Goal: Navigation & Orientation: Find specific page/section

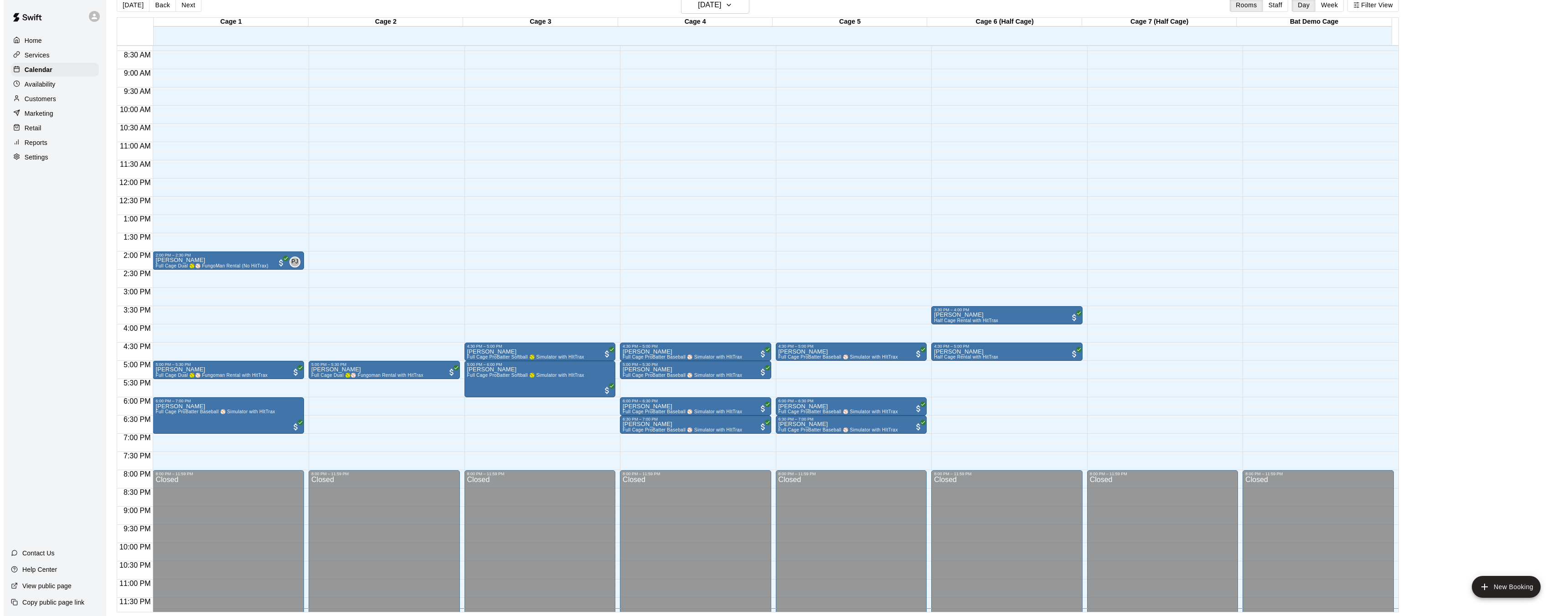
scroll to position [259, 0]
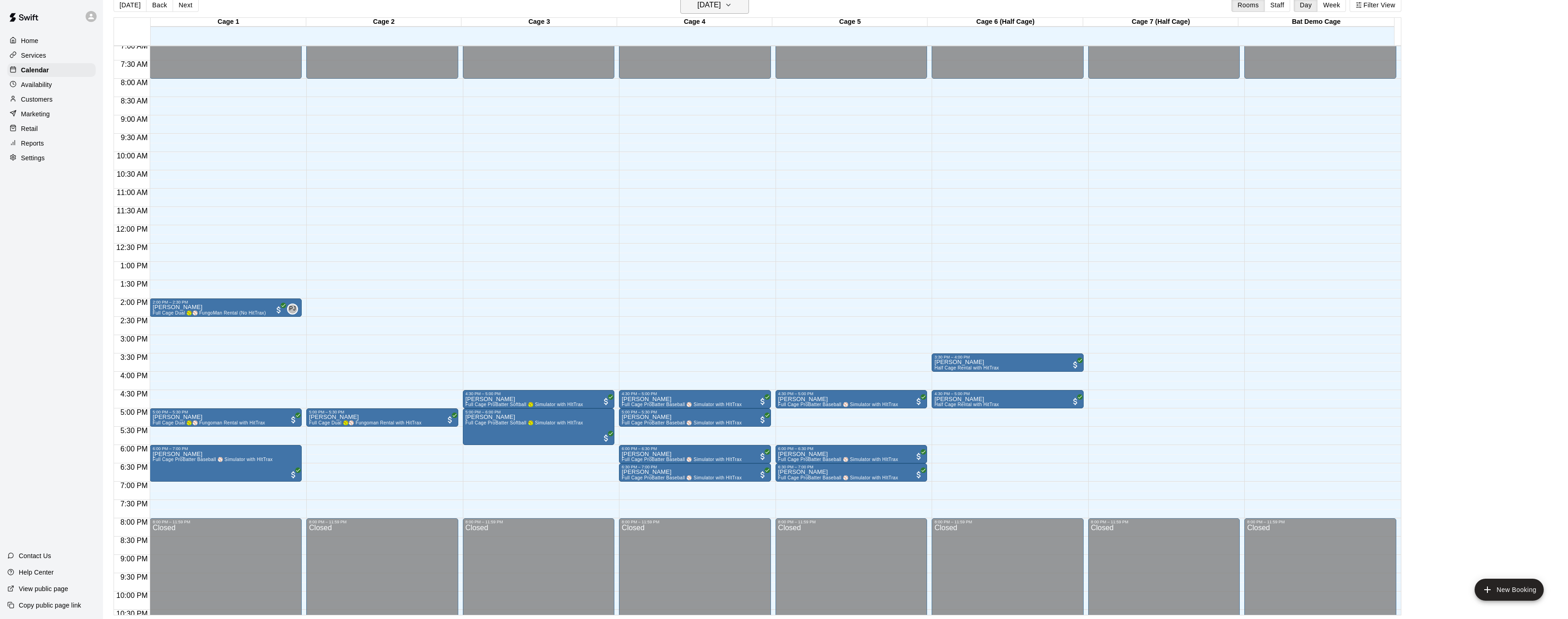
click at [732, 9] on icon "button" at bounding box center [728, 5] width 7 height 11
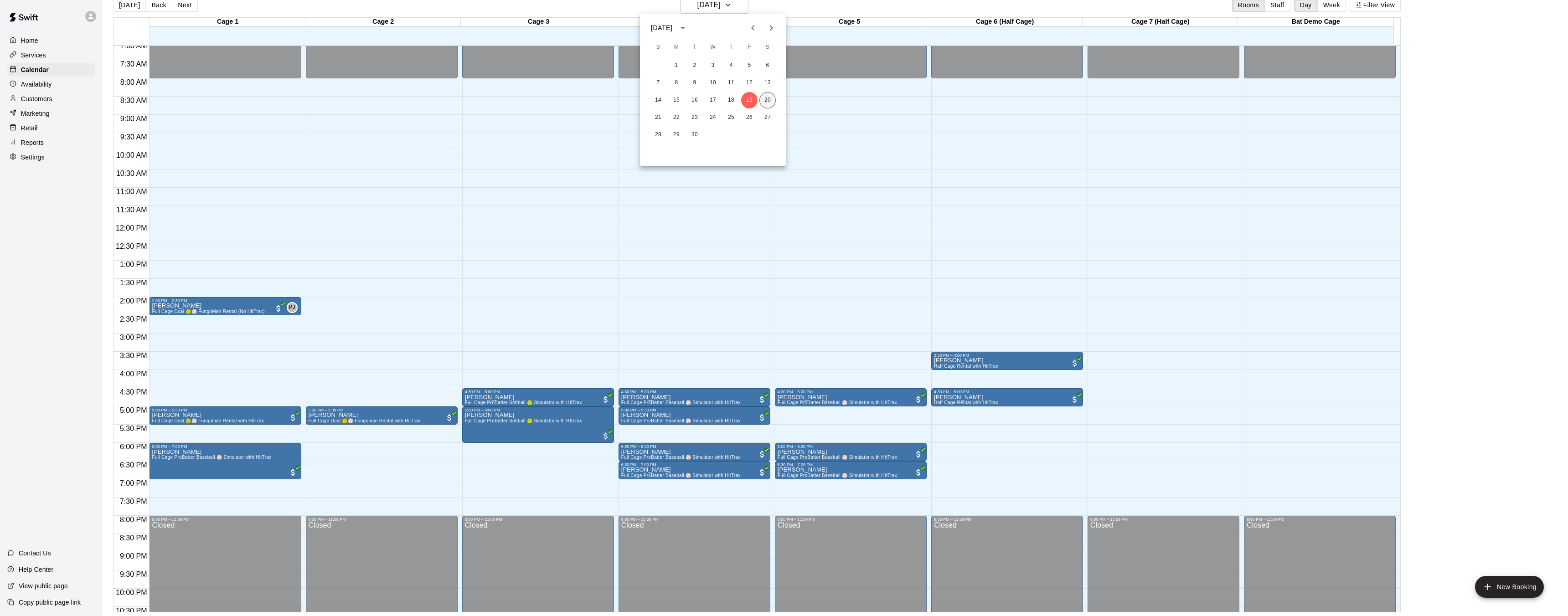
click at [765, 100] on button "20" at bounding box center [768, 100] width 16 height 16
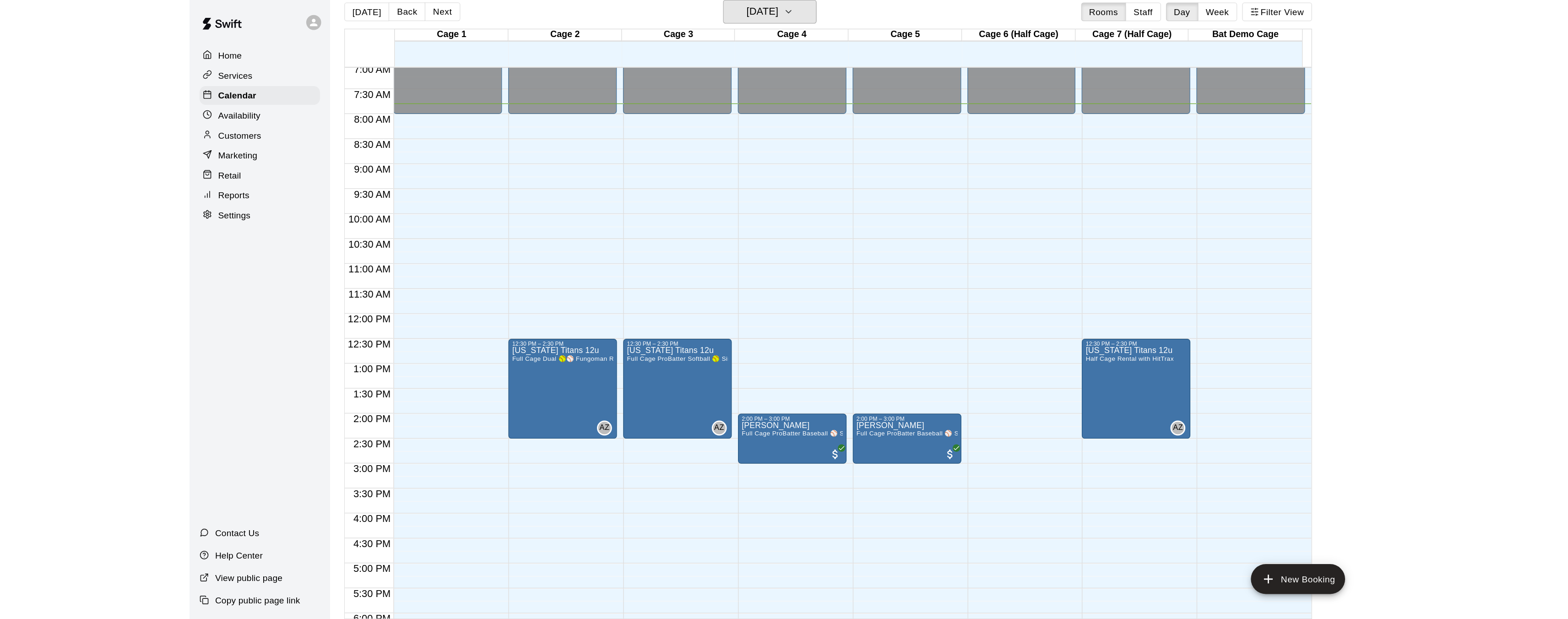
scroll to position [259, 0]
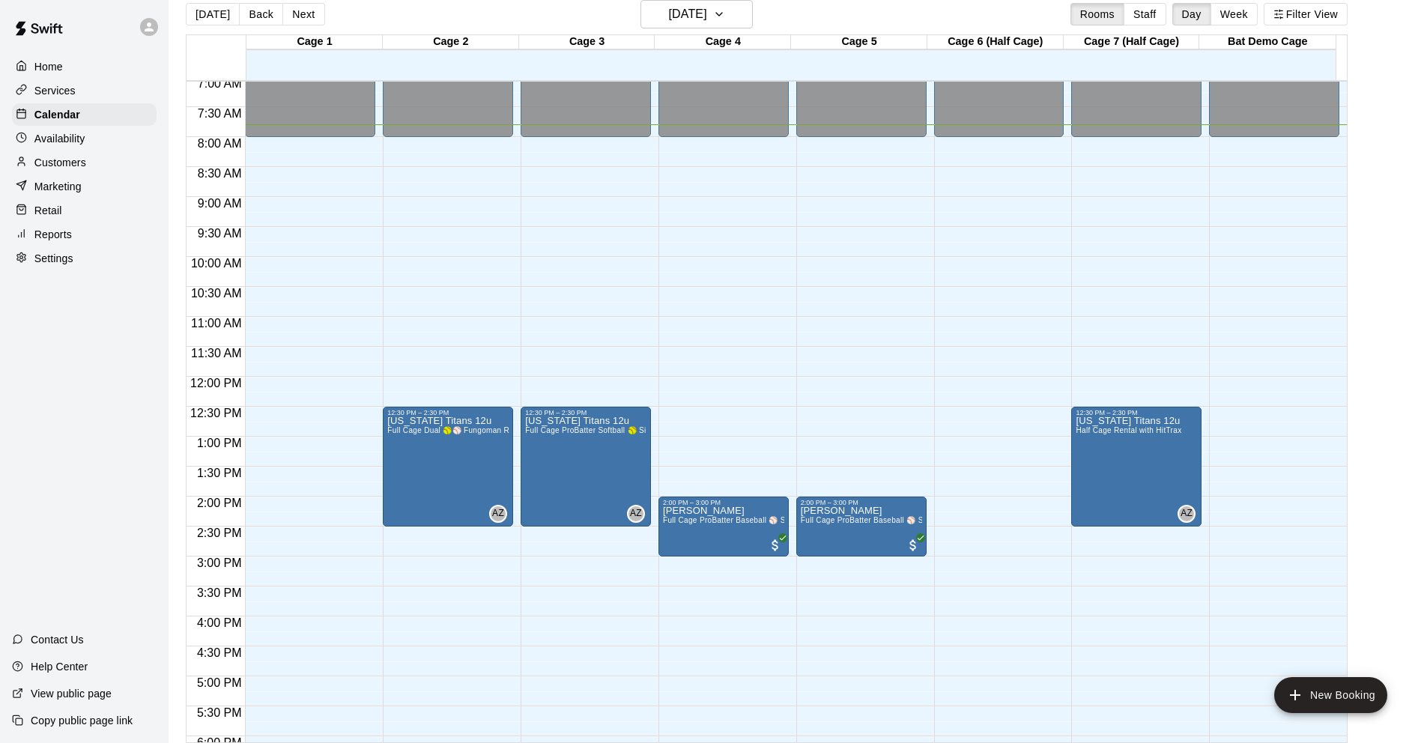
click at [1336, 473] on div "12:00 AM – 8:00 AM Closed 8:00 PM – 11:59 PM Closed" at bounding box center [1274, 377] width 130 height 1438
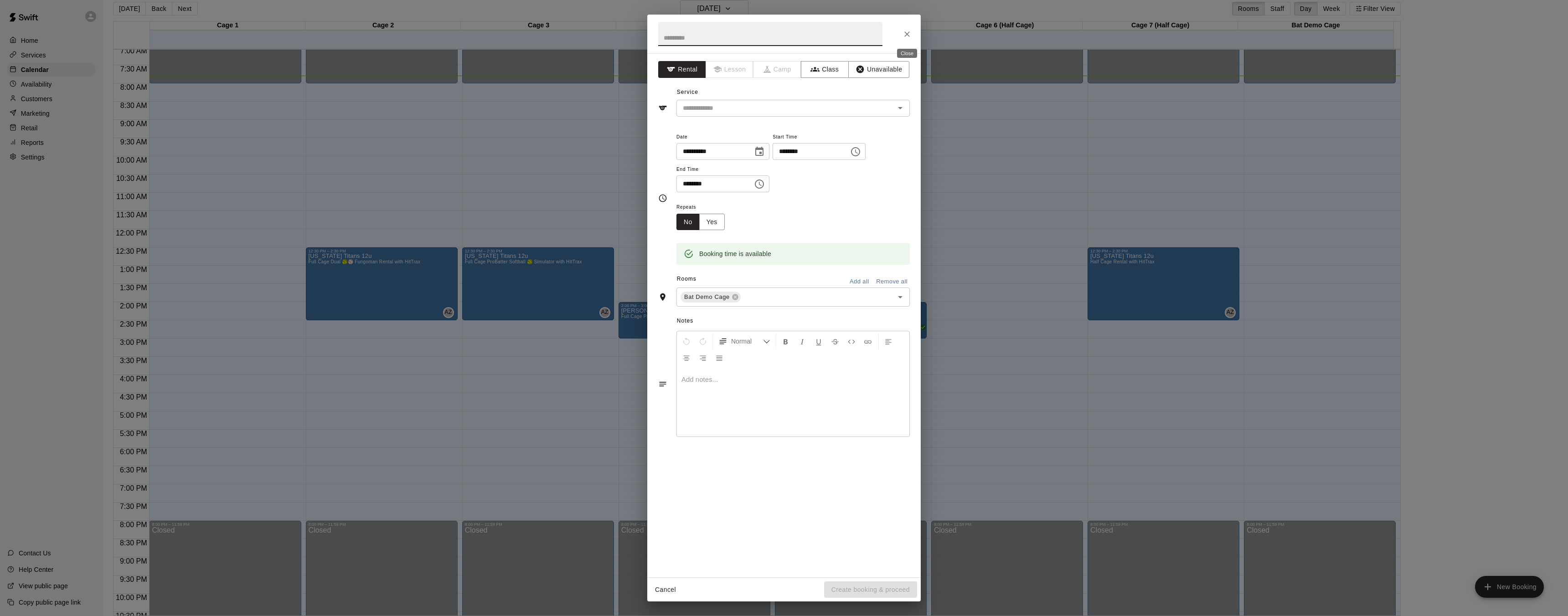
click at [907, 37] on icon "Close" at bounding box center [907, 34] width 9 height 9
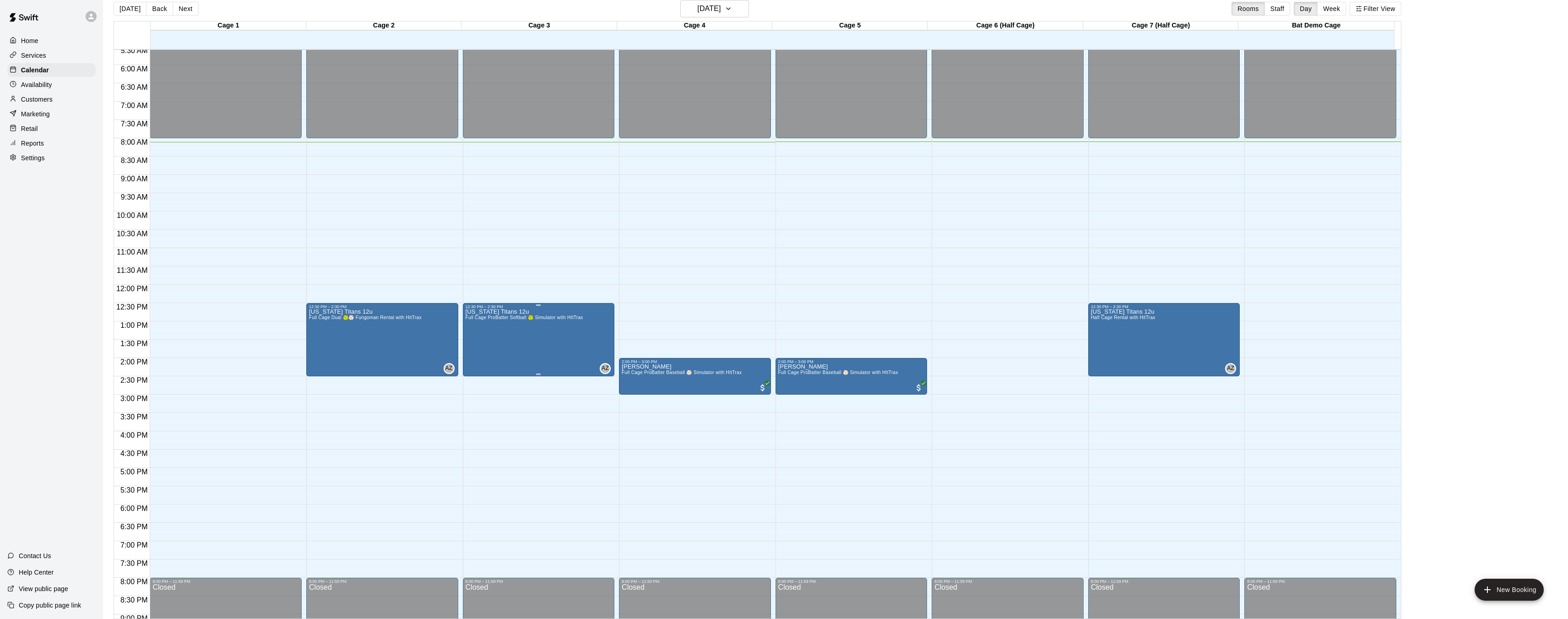
scroll to position [202, 0]
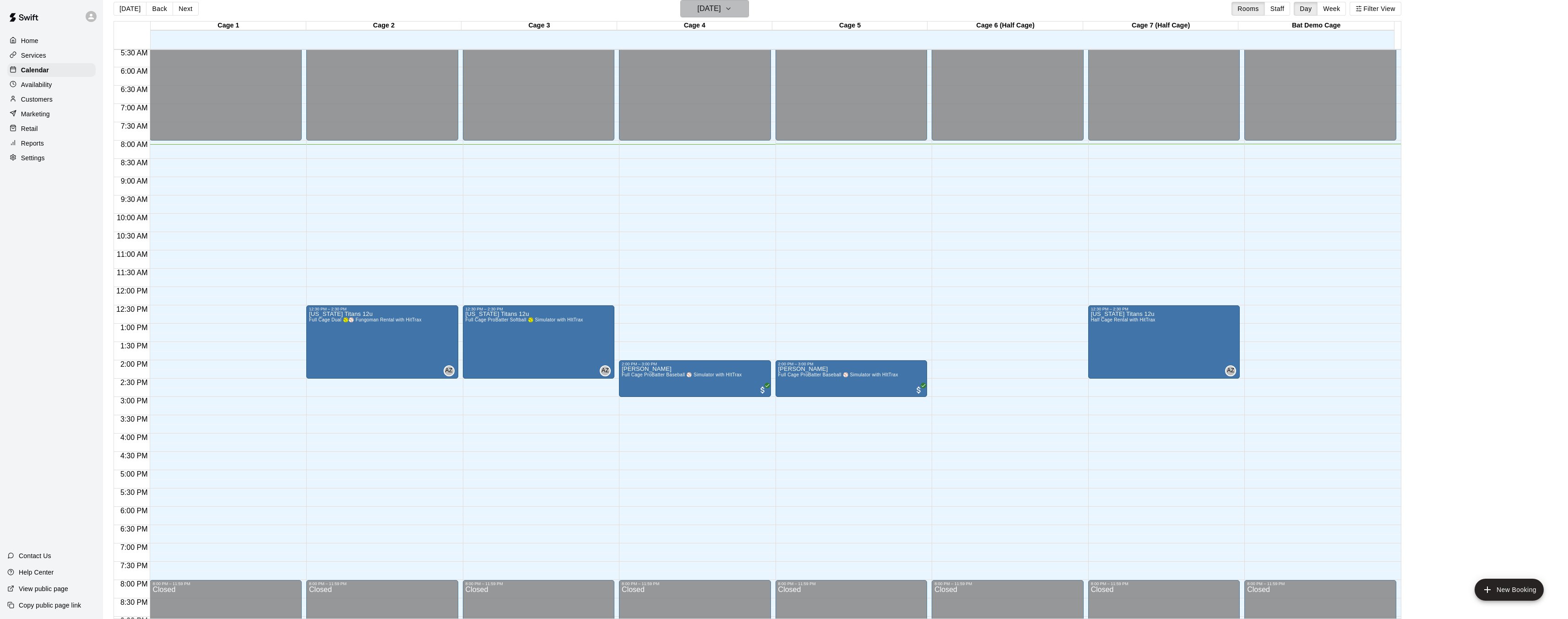
click at [732, 10] on icon "button" at bounding box center [728, 9] width 7 height 11
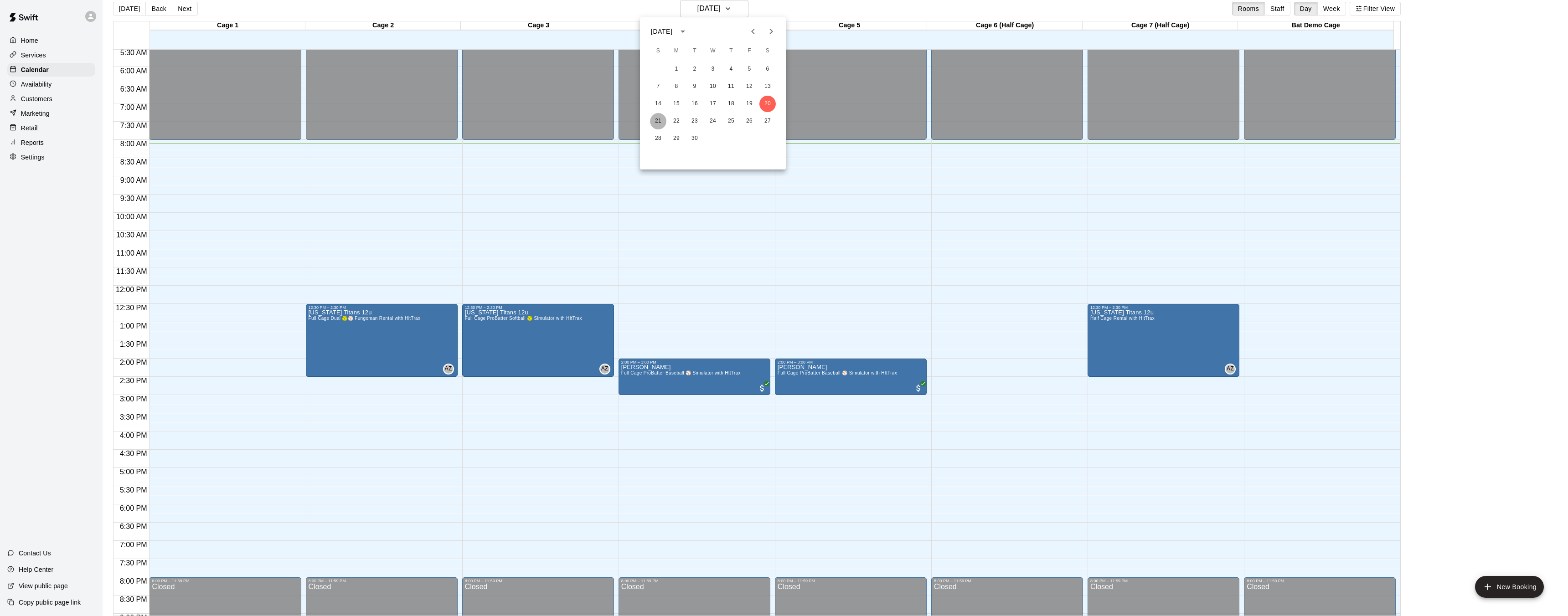
click at [655, 122] on button "21" at bounding box center [658, 121] width 16 height 16
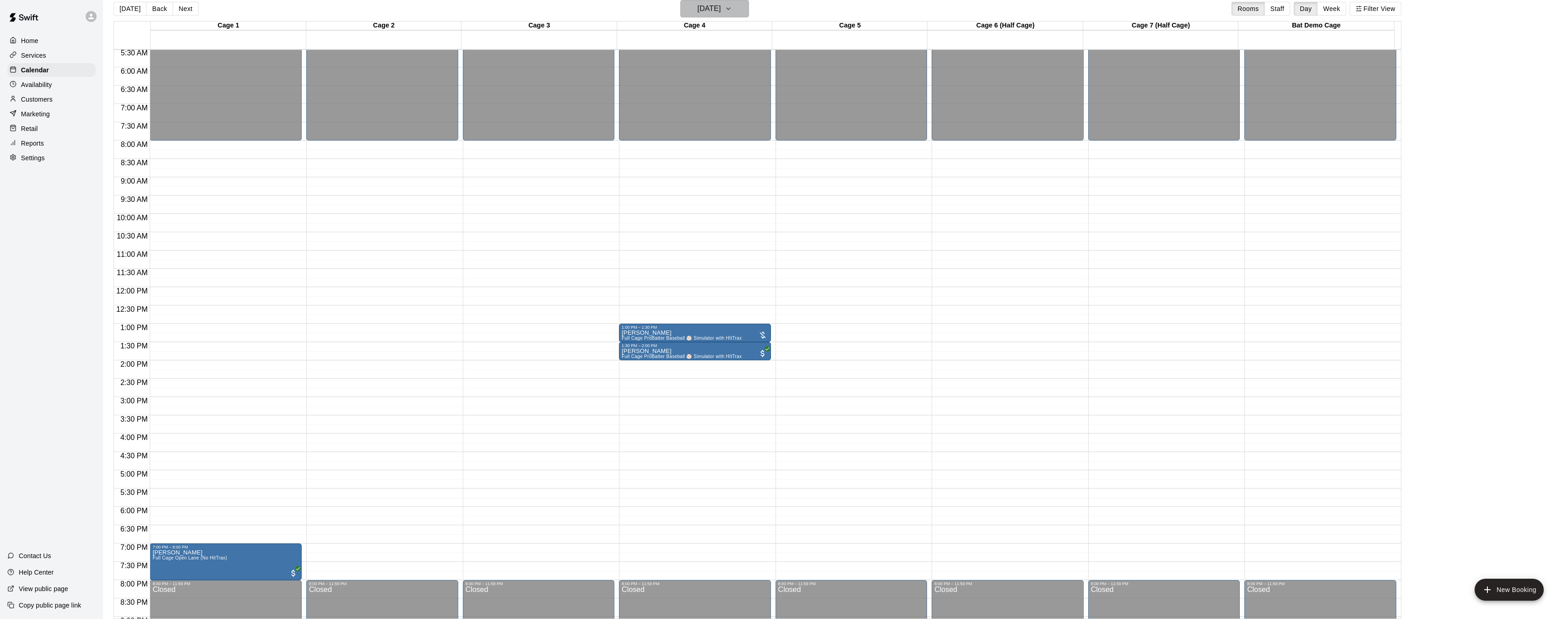
click at [732, 9] on icon "button" at bounding box center [728, 9] width 7 height 11
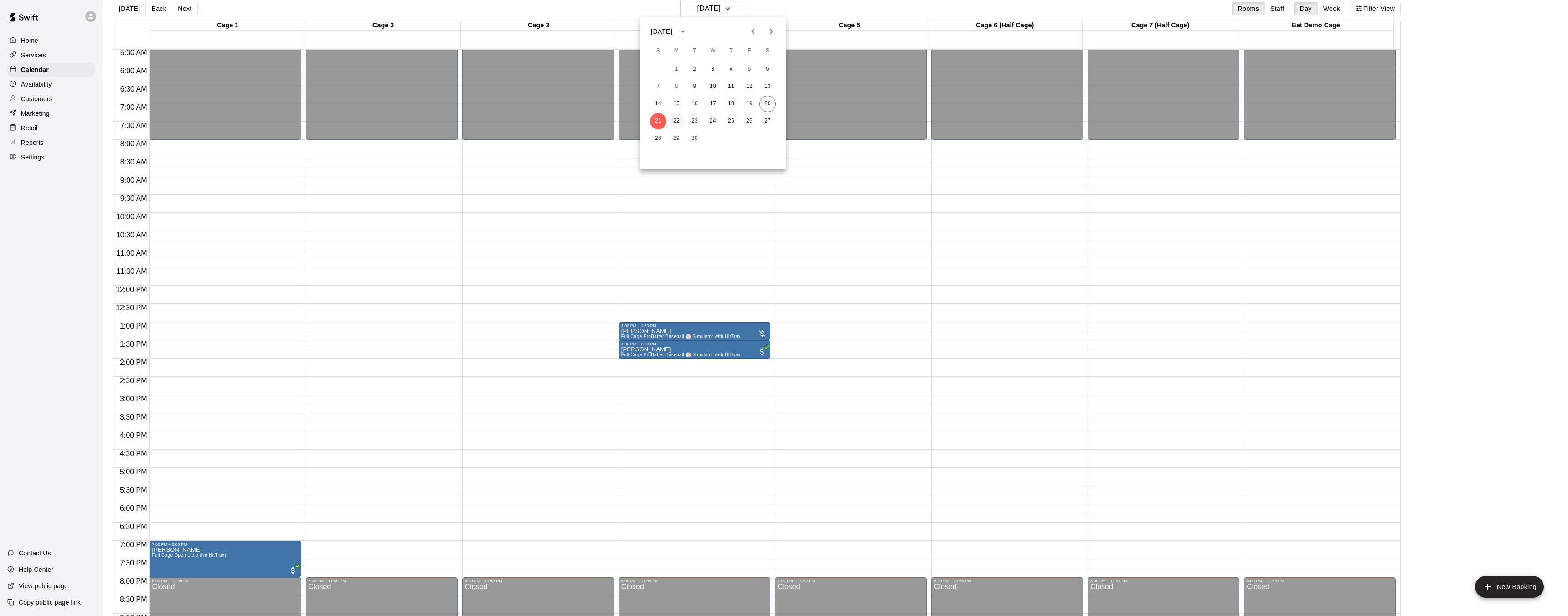
click at [678, 122] on button "22" at bounding box center [676, 121] width 16 height 16
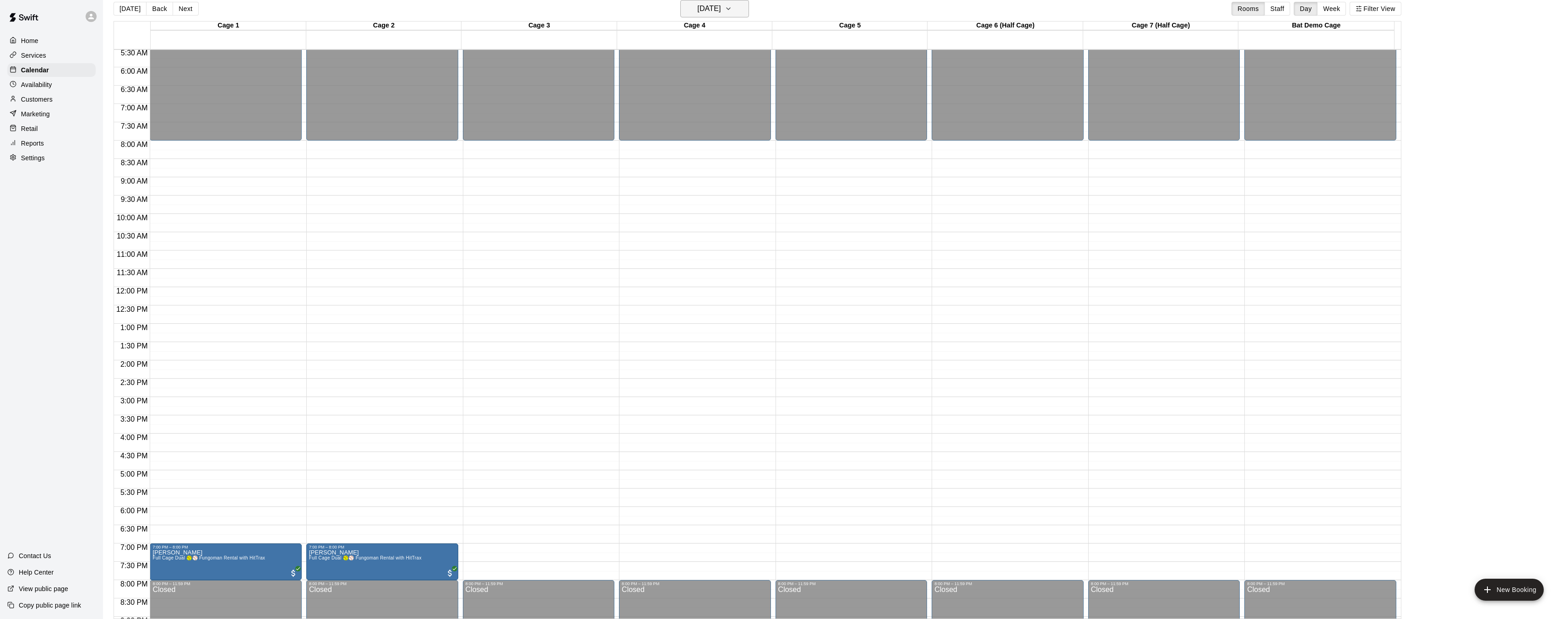
click at [747, 9] on button "[DATE]" at bounding box center [715, 9] width 68 height 17
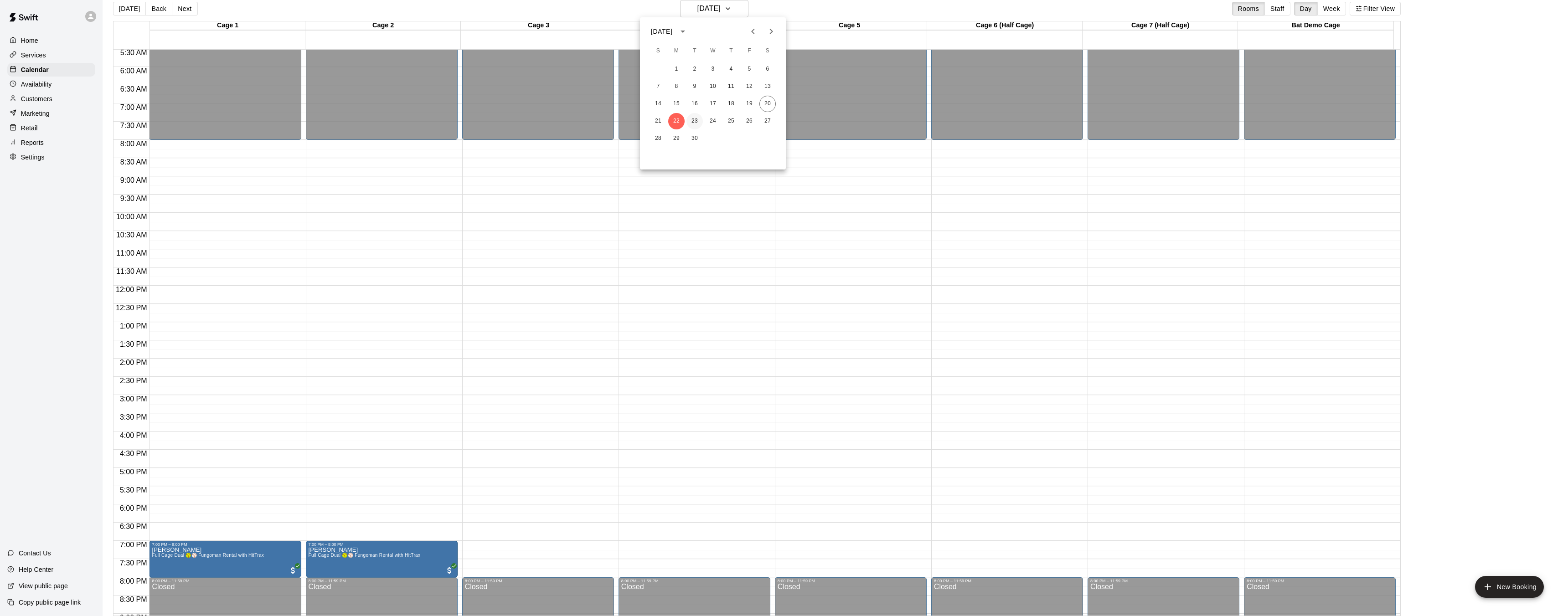
click at [693, 120] on button "23" at bounding box center [695, 121] width 16 height 16
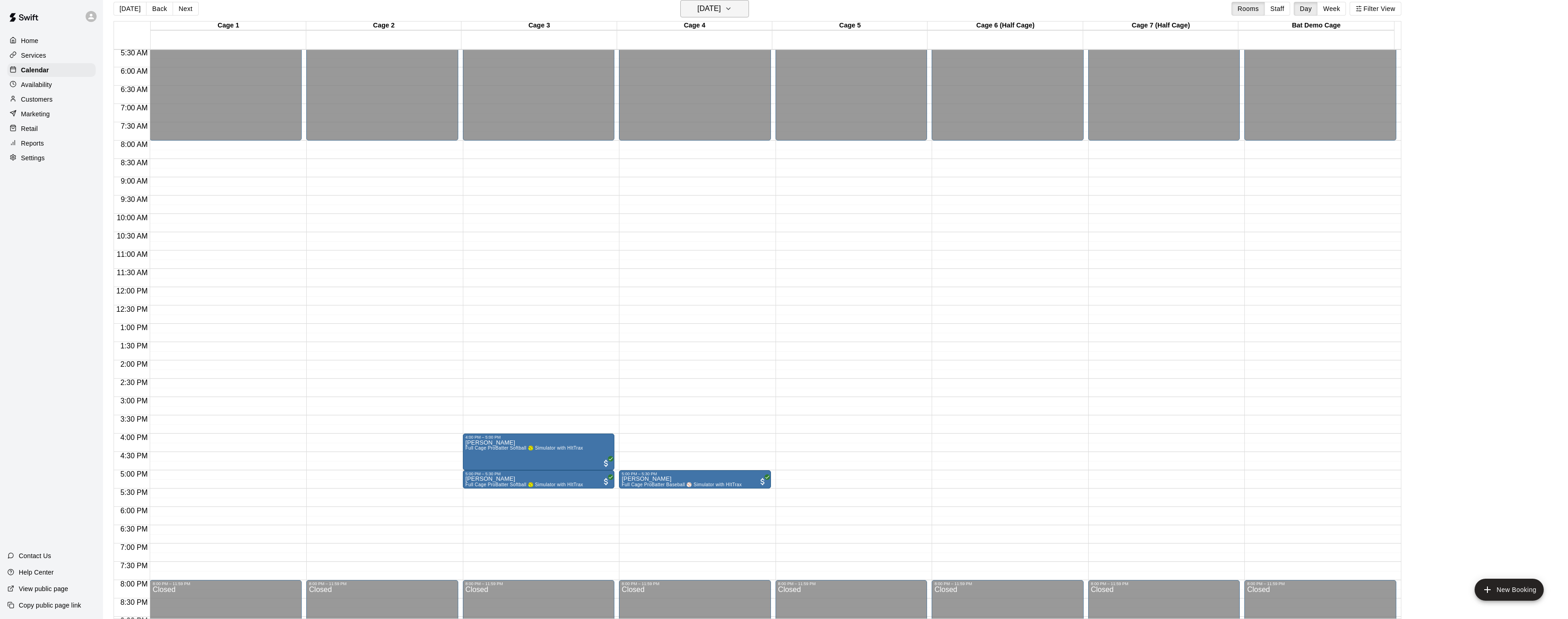
click at [732, 9] on icon "button" at bounding box center [728, 9] width 7 height 11
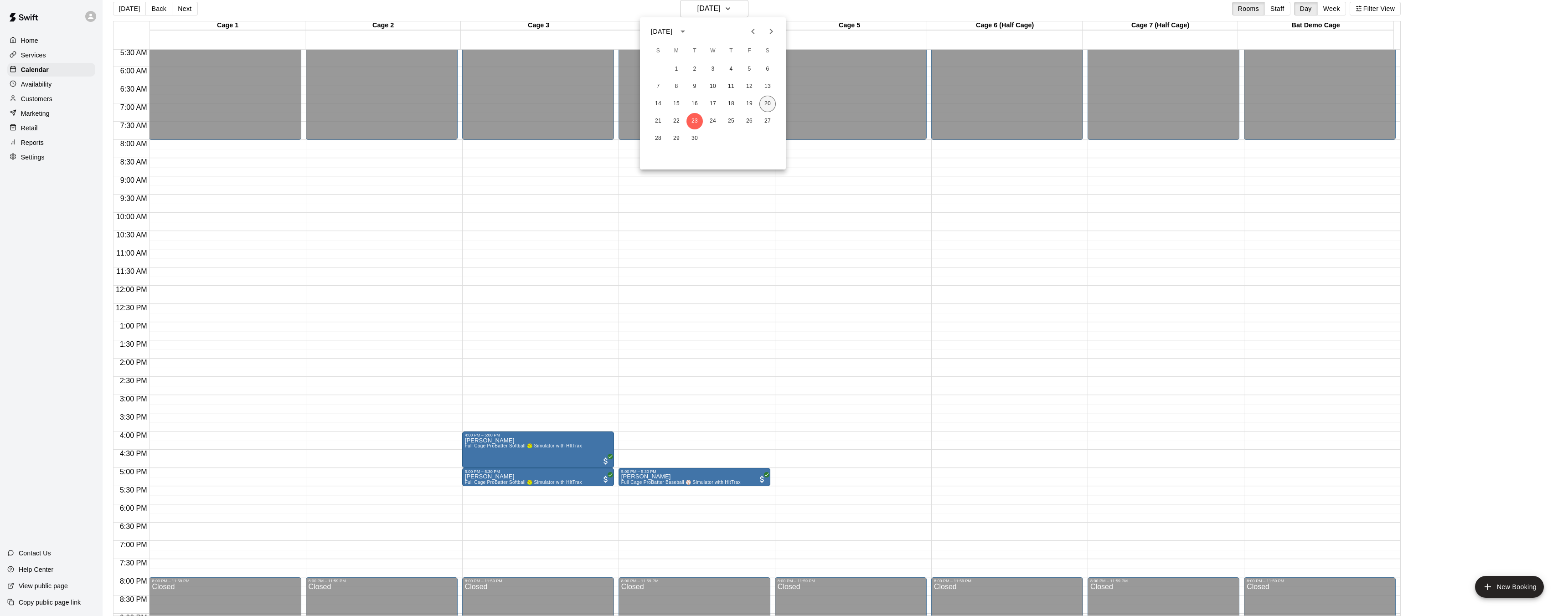
click at [769, 103] on button "20" at bounding box center [768, 103] width 16 height 16
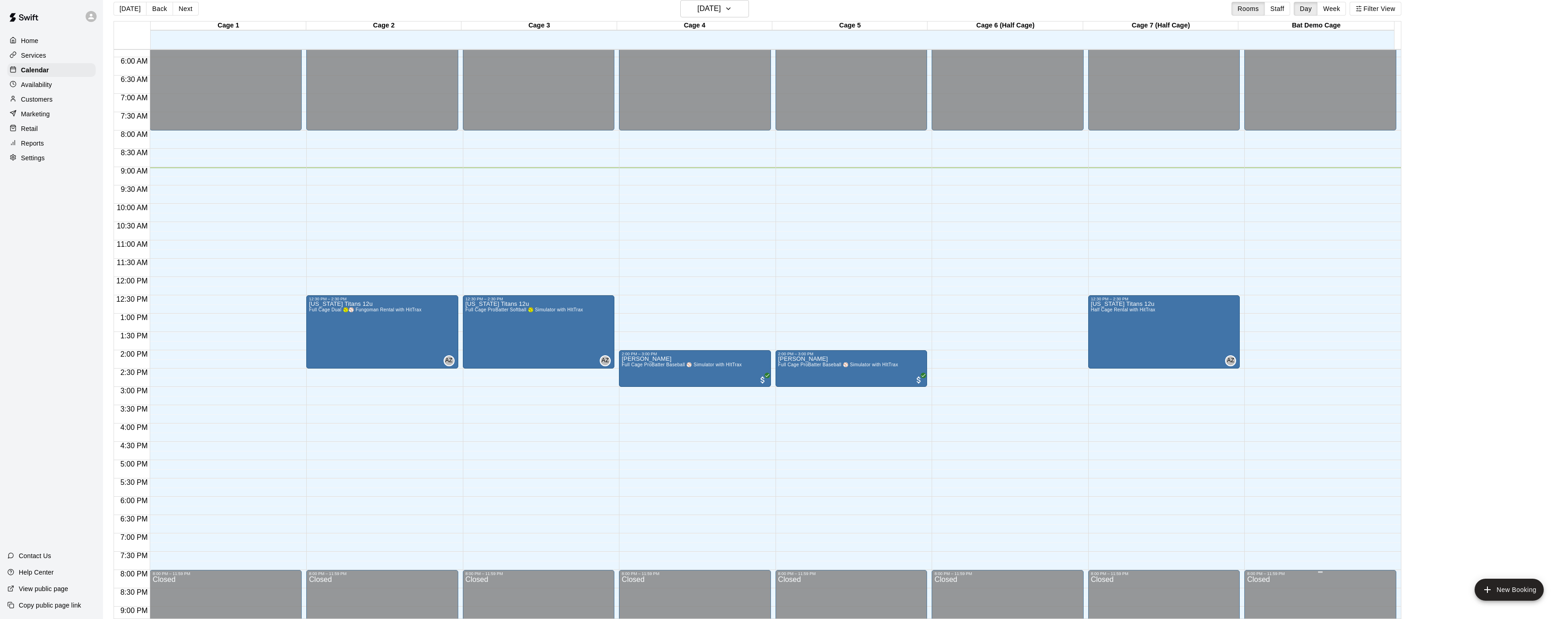
scroll to position [213, 0]
click at [35, 103] on p "Customers" at bounding box center [37, 99] width 32 height 9
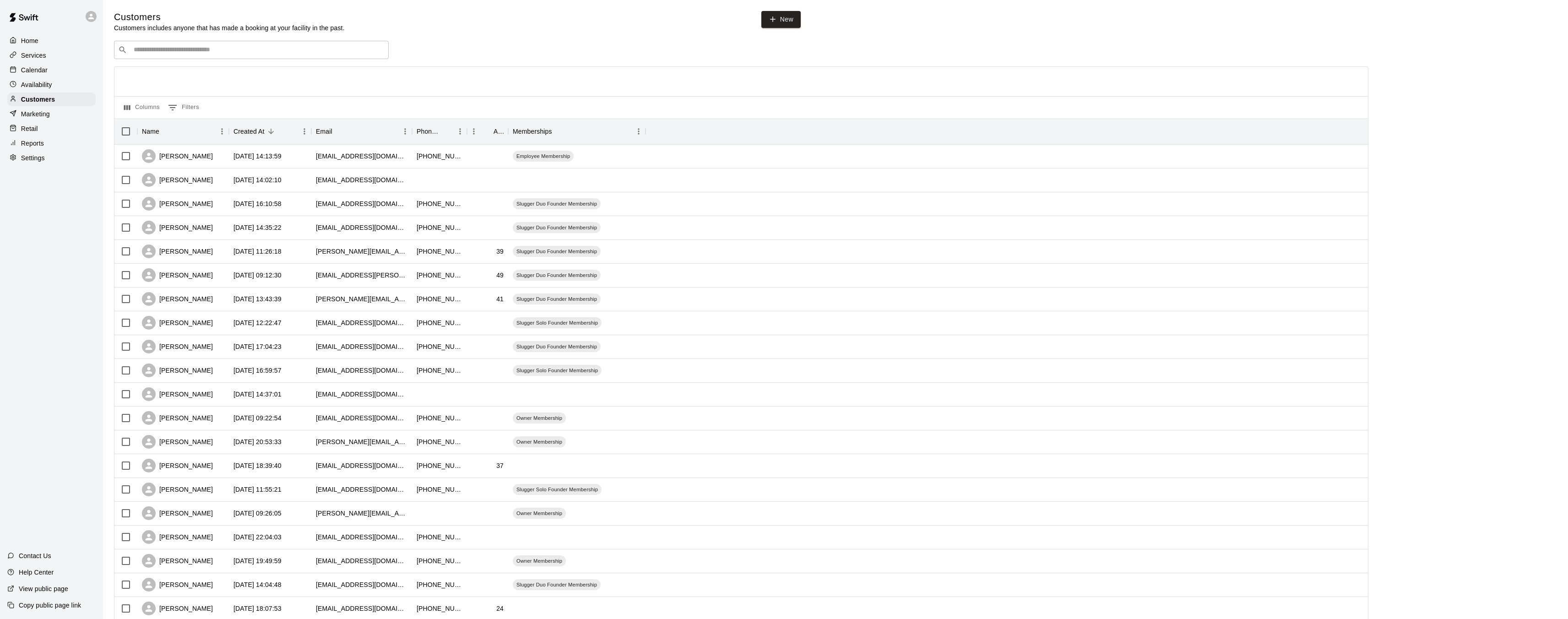
click at [51, 69] on div "Calendar" at bounding box center [51, 70] width 89 height 13
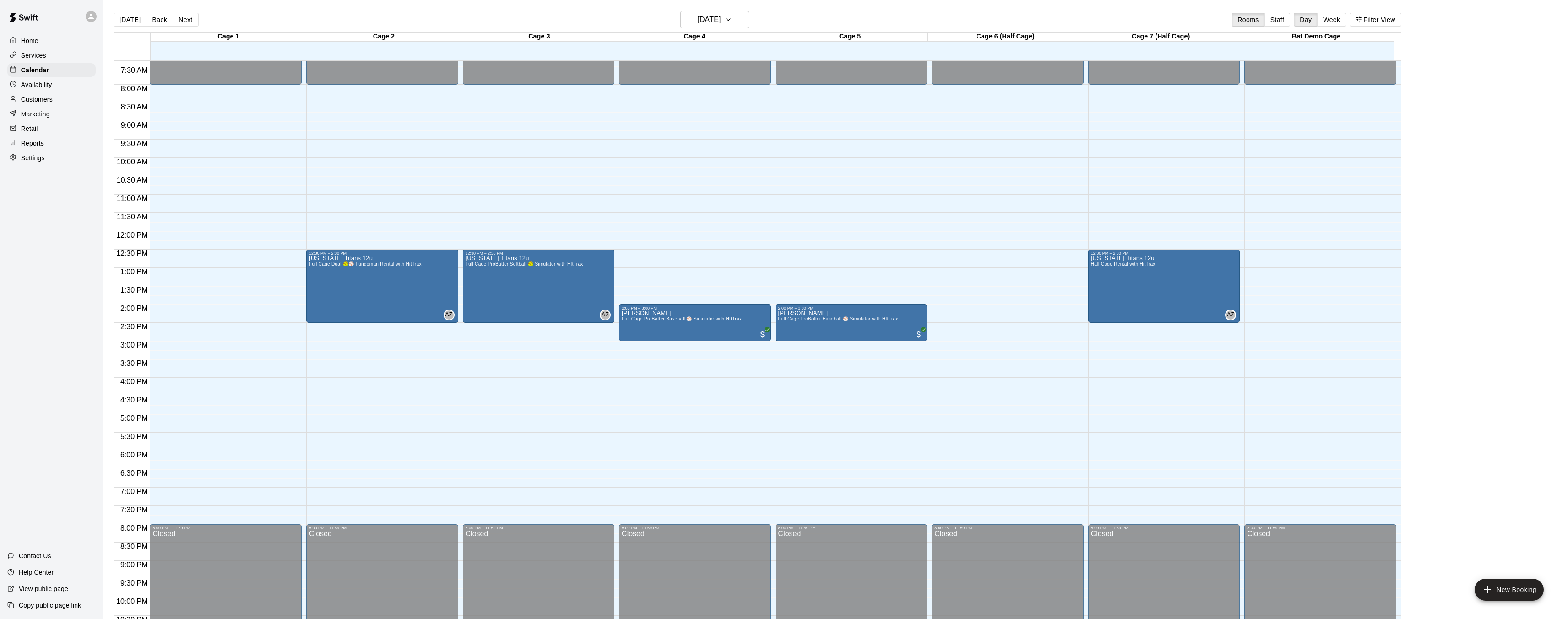
scroll to position [272, 0]
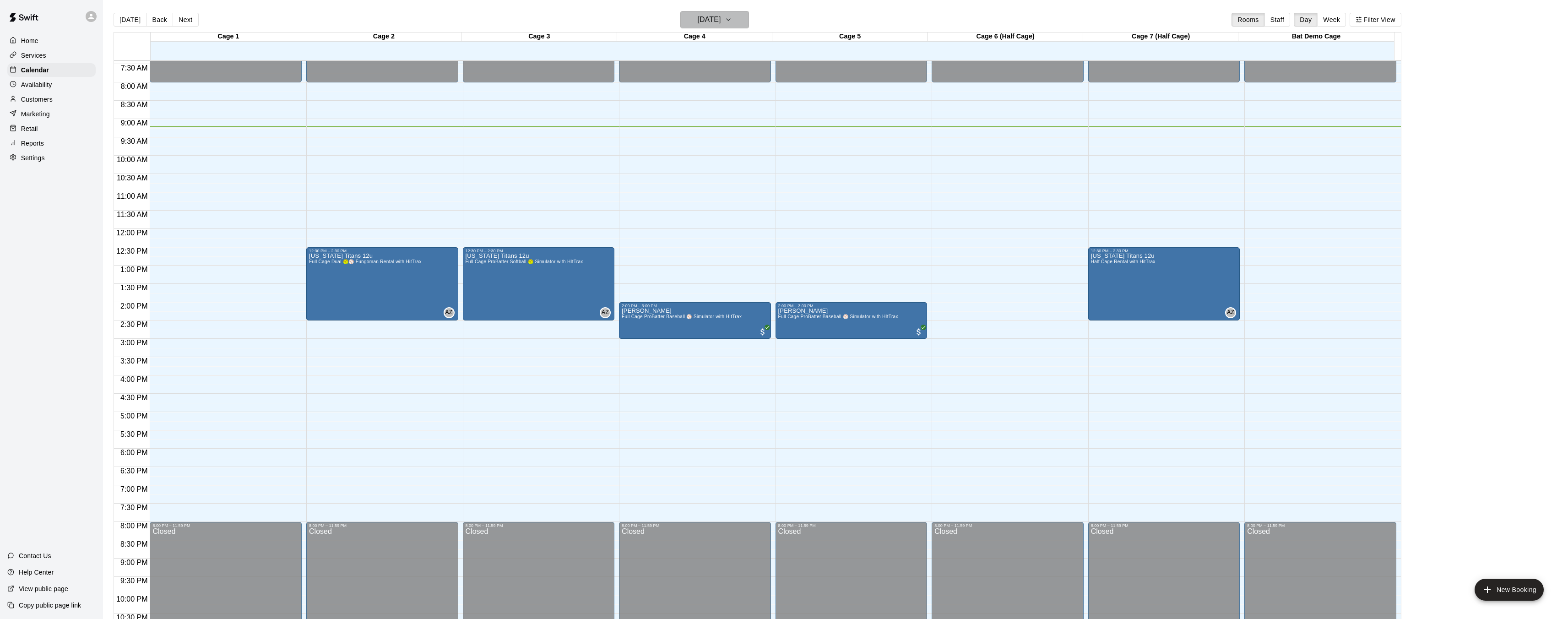
click at [721, 21] on h6 "[DATE]" at bounding box center [709, 20] width 23 height 13
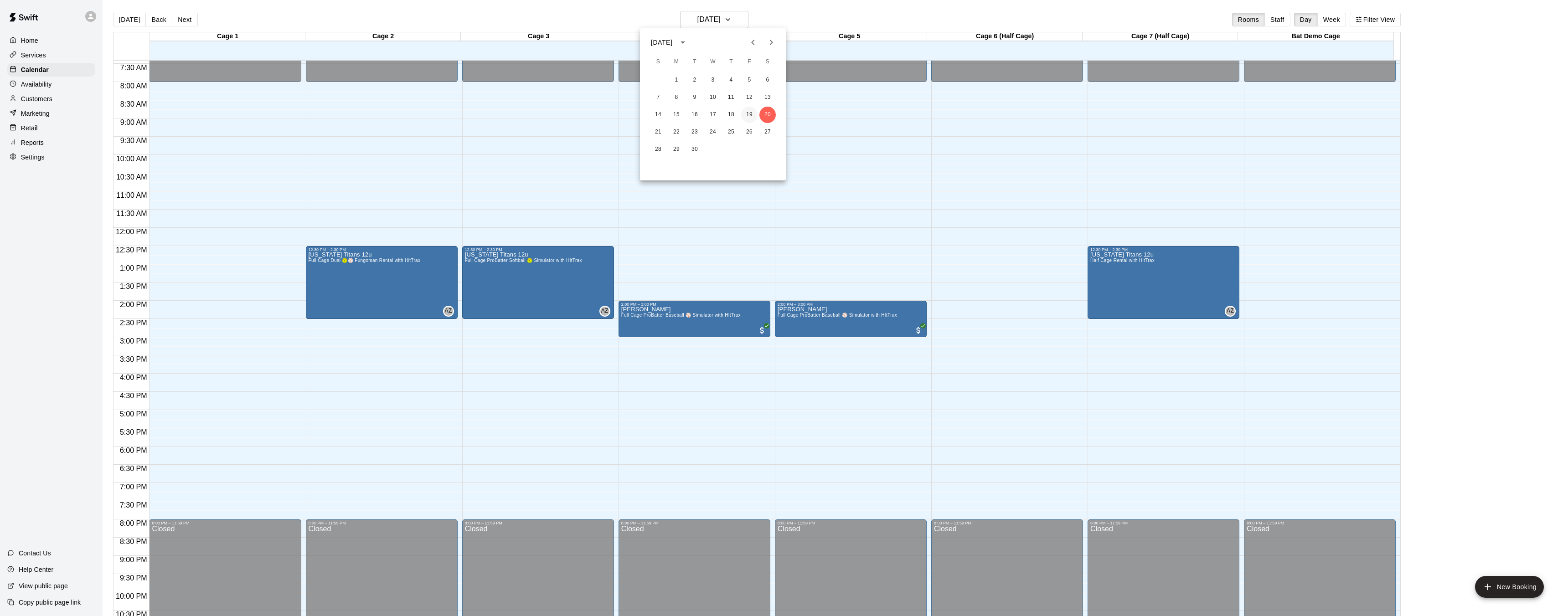
click at [754, 113] on button "19" at bounding box center [749, 114] width 16 height 16
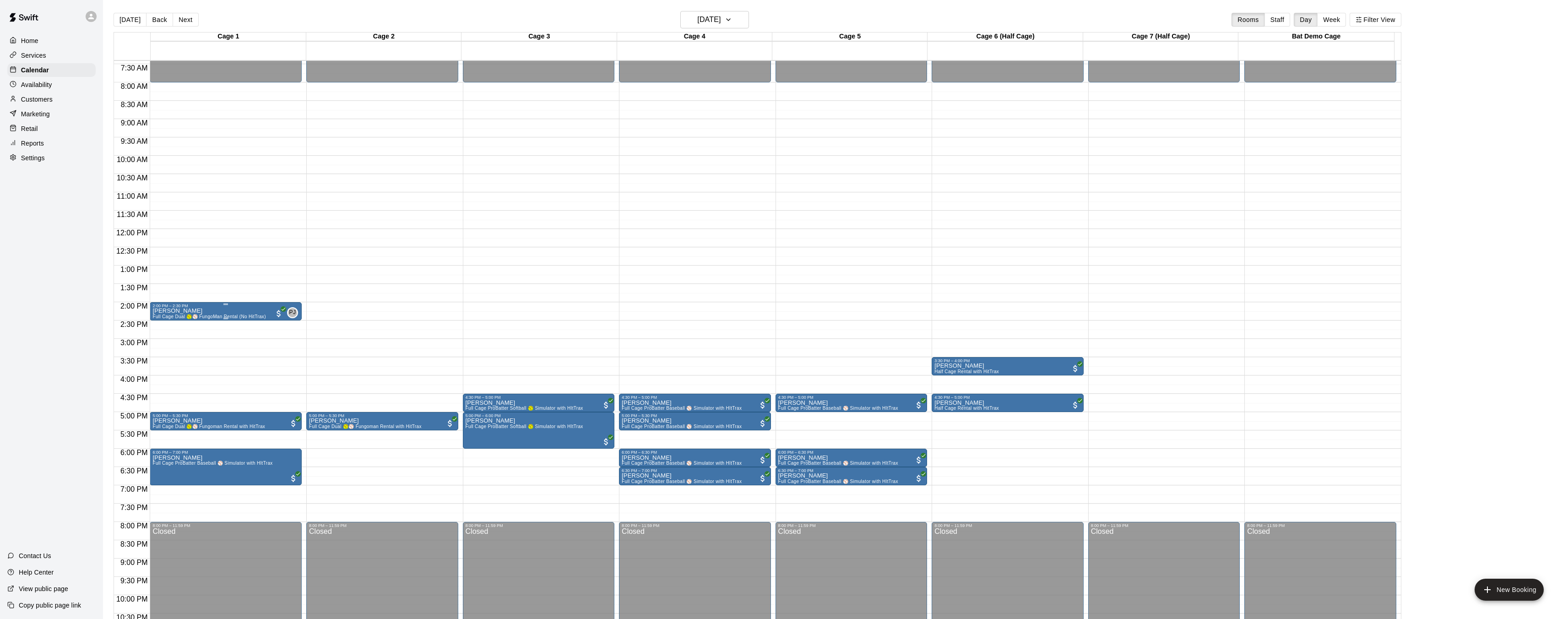
click at [265, 310] on div "[PERSON_NAME] Full Cage Dual 🥎⚾ FungoMan Rental (No HitTrax)" at bounding box center [208, 618] width 113 height 619
click at [264, 275] on div at bounding box center [787, 310] width 1575 height 619
click at [746, 20] on button "[DATE]" at bounding box center [715, 20] width 68 height 17
click at [737, 114] on button "18" at bounding box center [734, 115] width 17 height 17
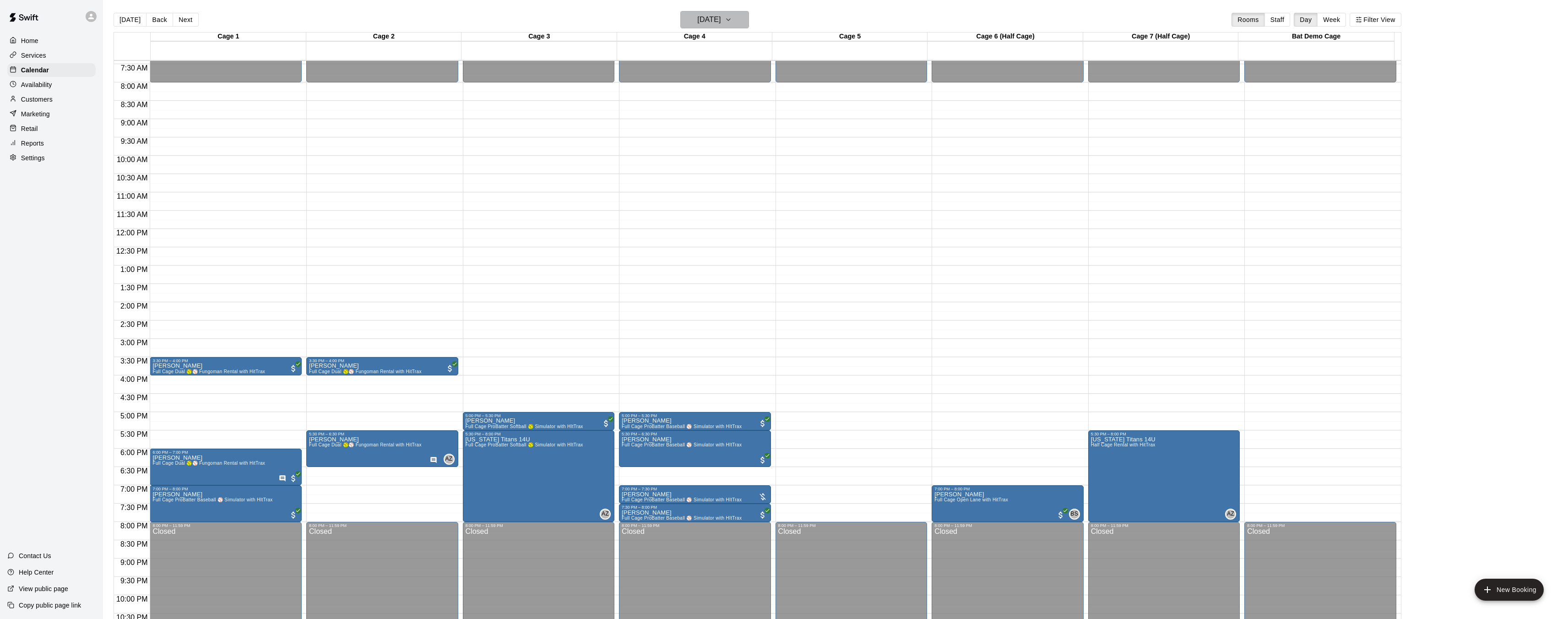
click at [732, 21] on icon "button" at bounding box center [728, 20] width 7 height 11
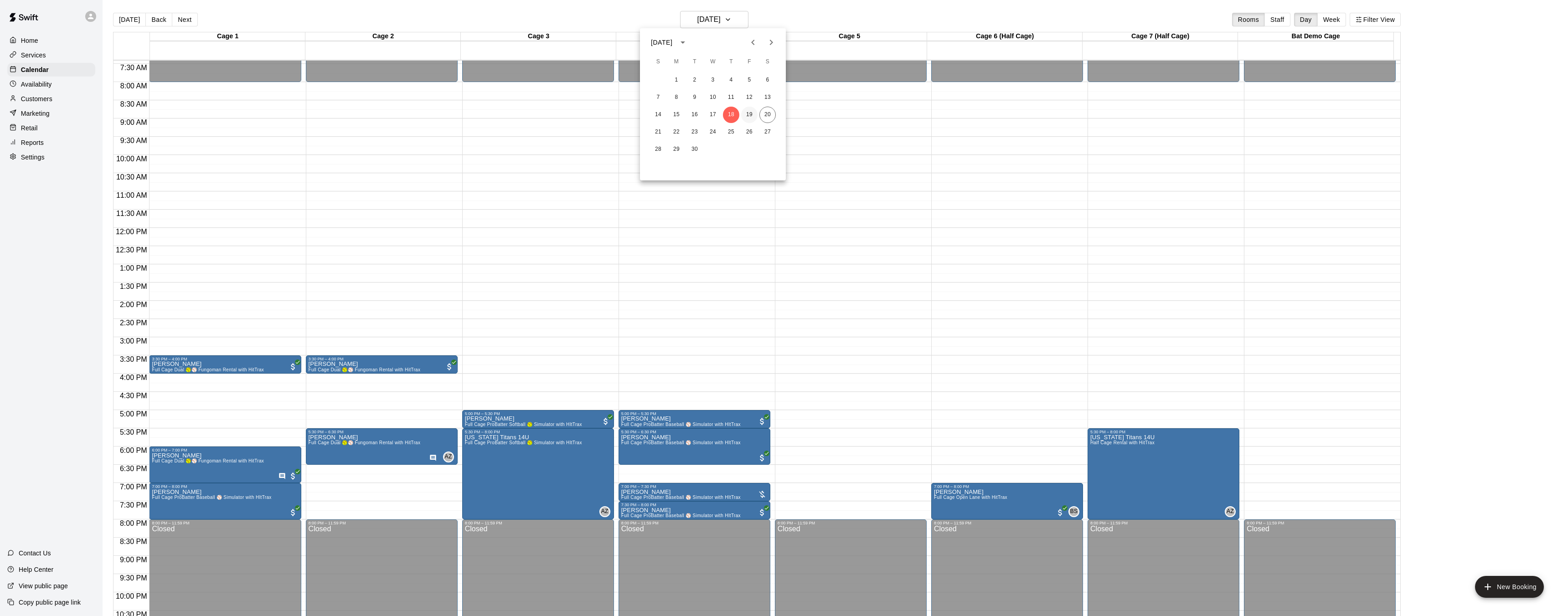
click at [749, 114] on button "19" at bounding box center [749, 114] width 16 height 16
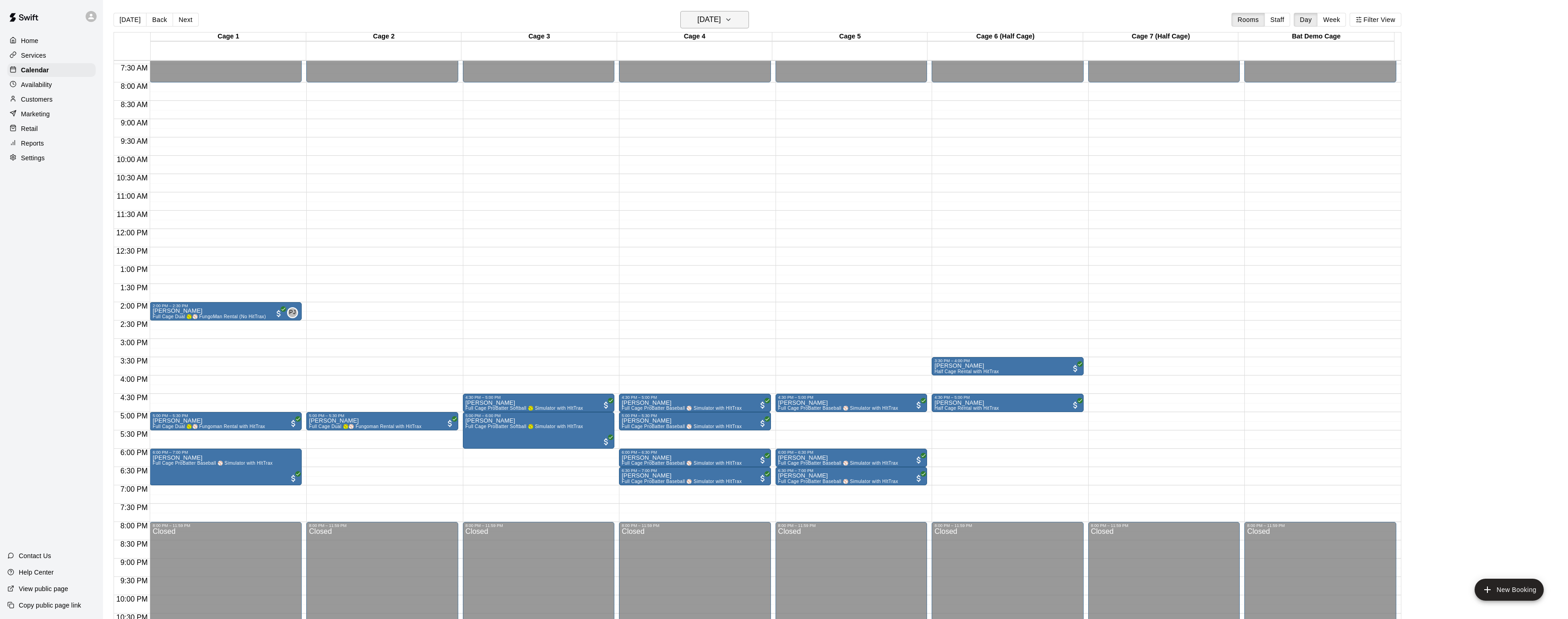
click at [732, 24] on icon "button" at bounding box center [728, 20] width 7 height 11
click at [772, 116] on button "20" at bounding box center [771, 115] width 17 height 17
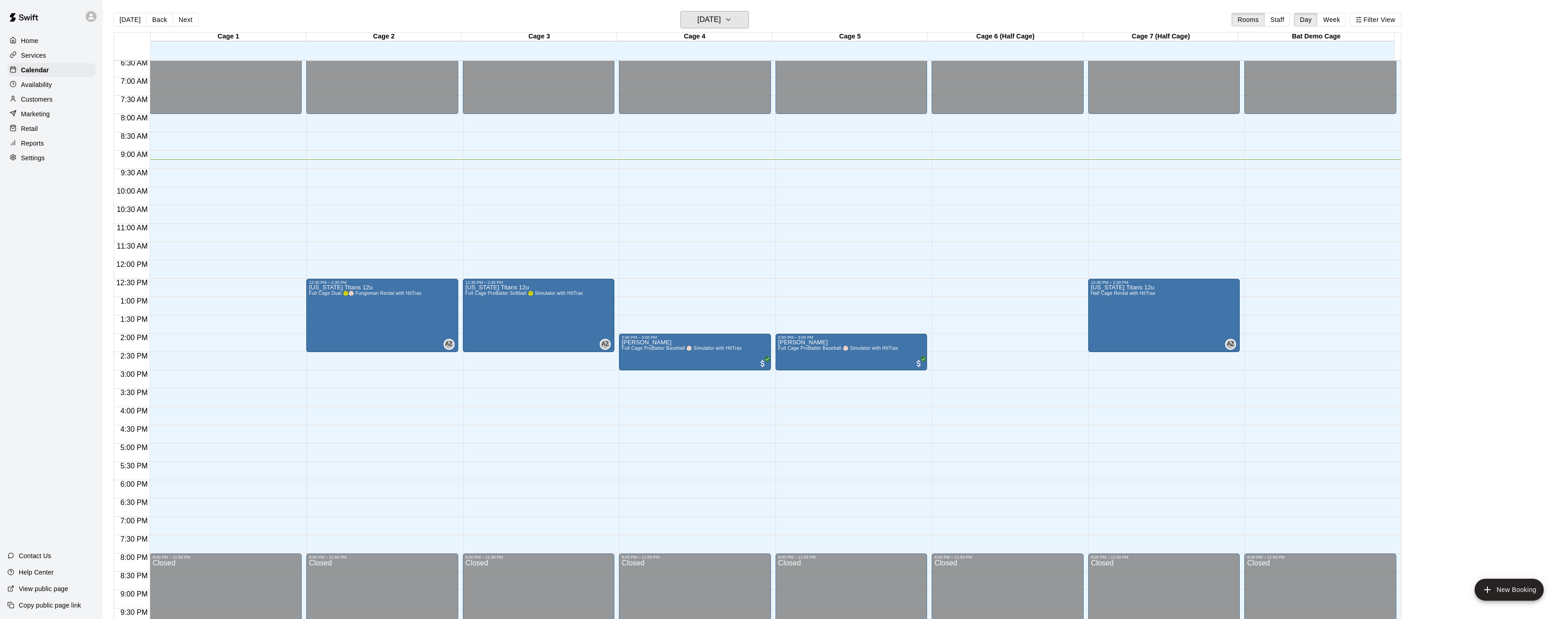
scroll to position [248, 0]
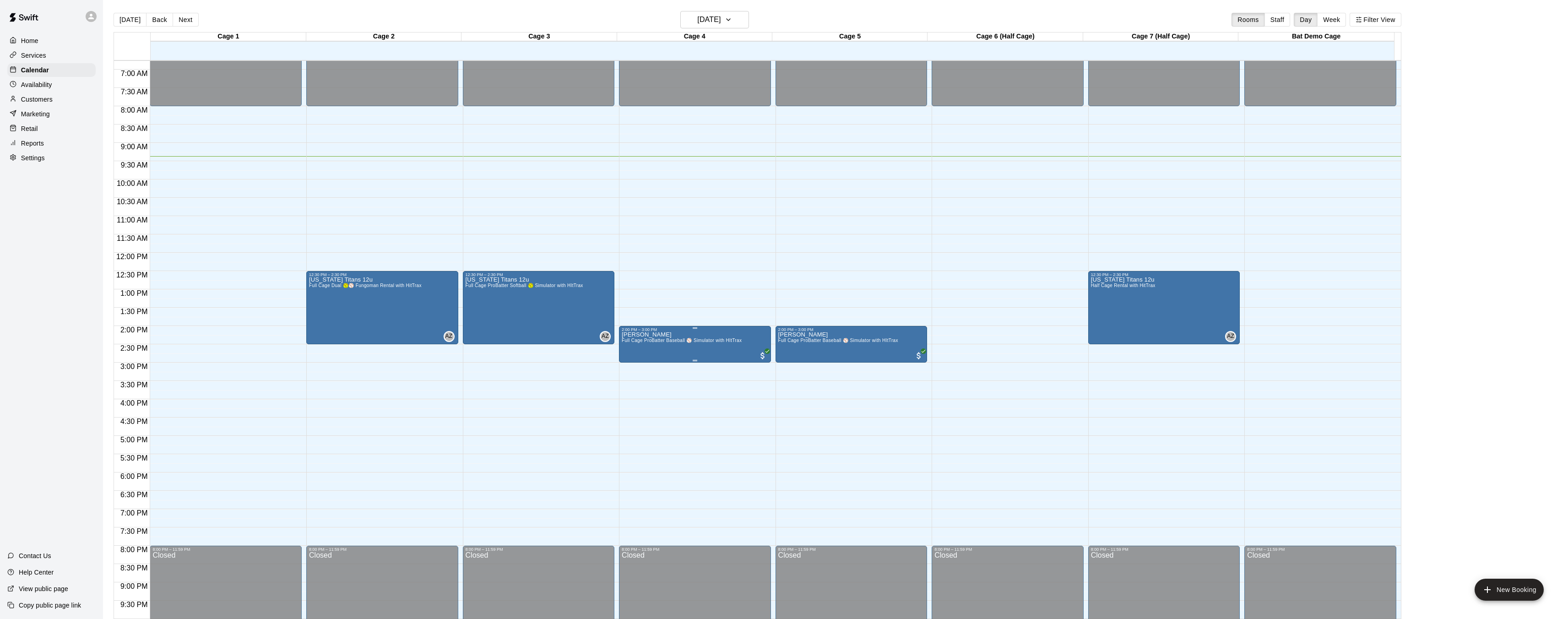
click at [626, 366] on img "edit" at bounding box center [631, 363] width 10 height 10
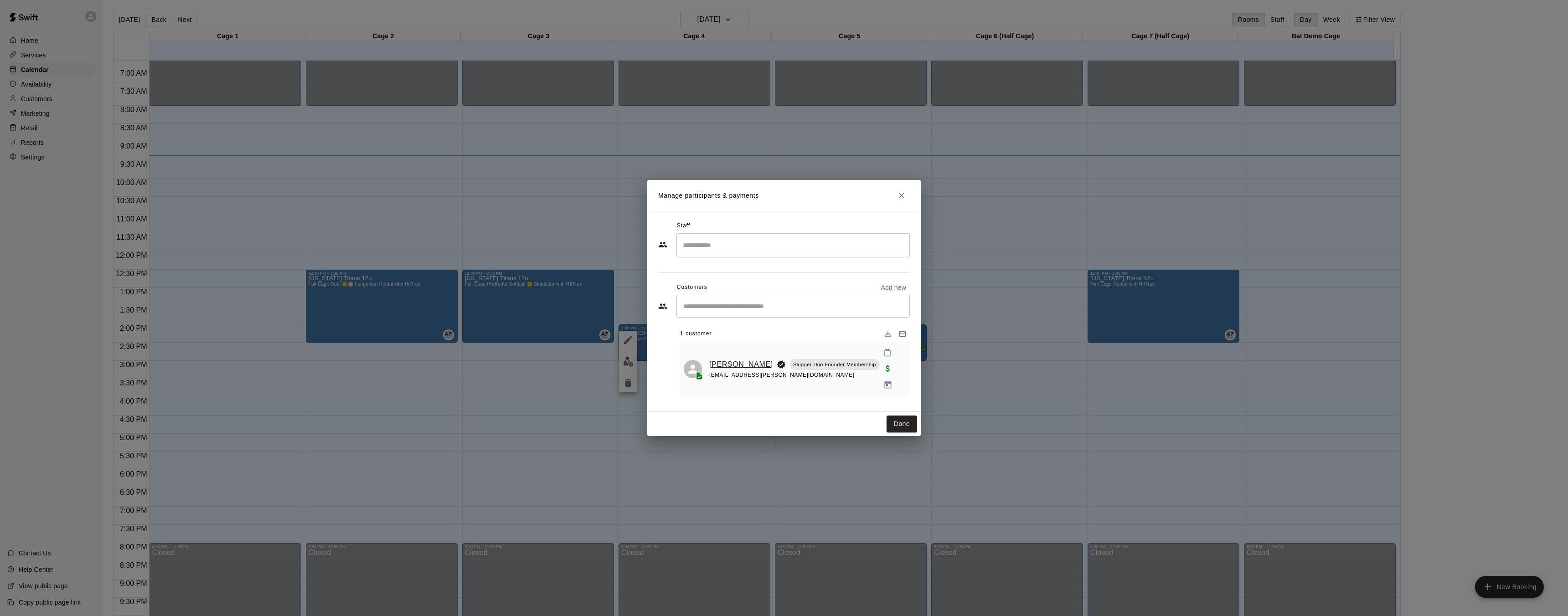
click at [722, 363] on link "[PERSON_NAME]" at bounding box center [741, 364] width 64 height 12
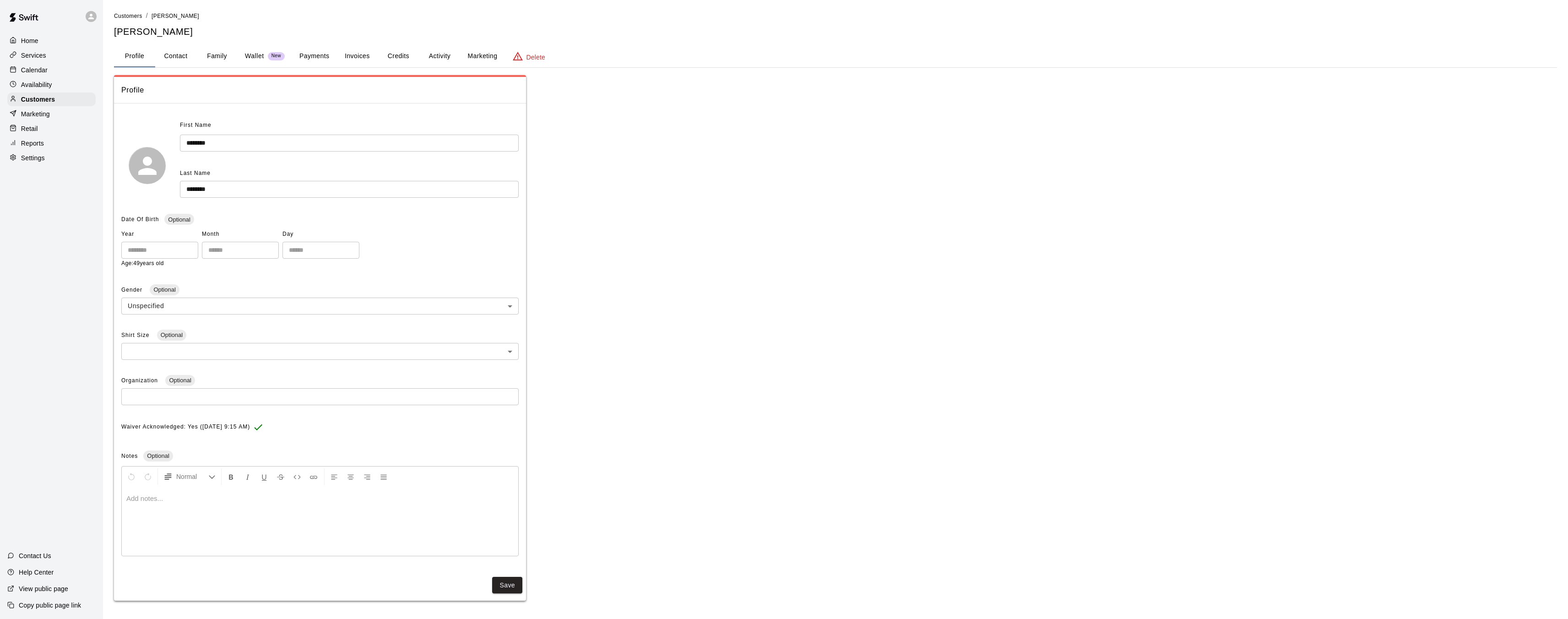
click at [215, 59] on button "Family" at bounding box center [216, 56] width 41 height 22
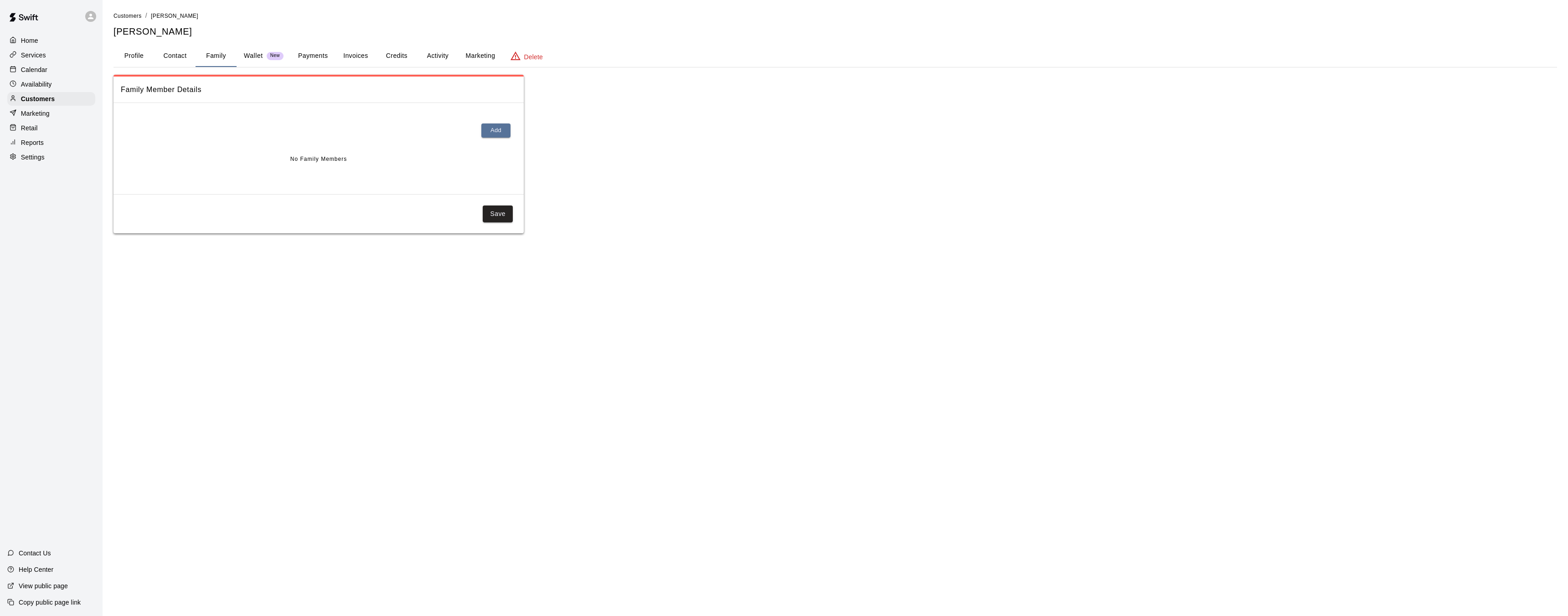
click at [143, 55] on button "Profile" at bounding box center [133, 56] width 41 height 22
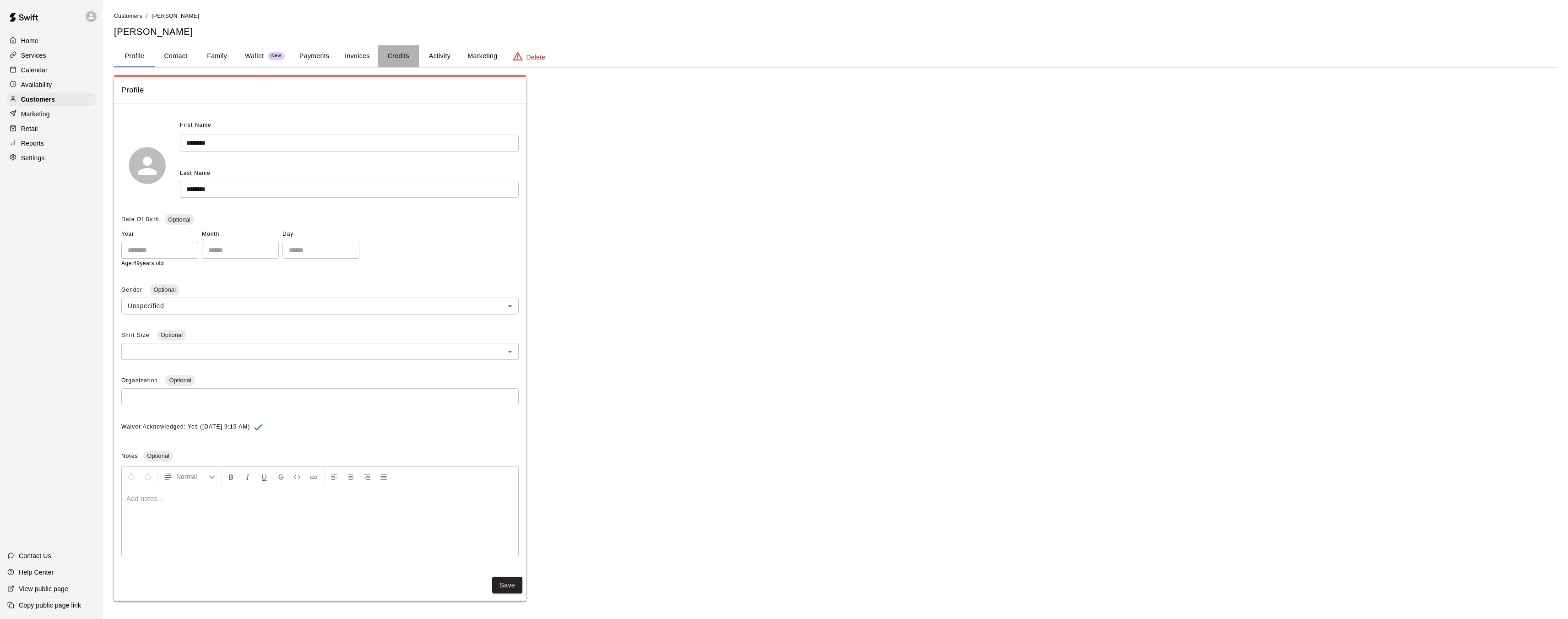
click at [408, 54] on button "Credits" at bounding box center [398, 56] width 41 height 22
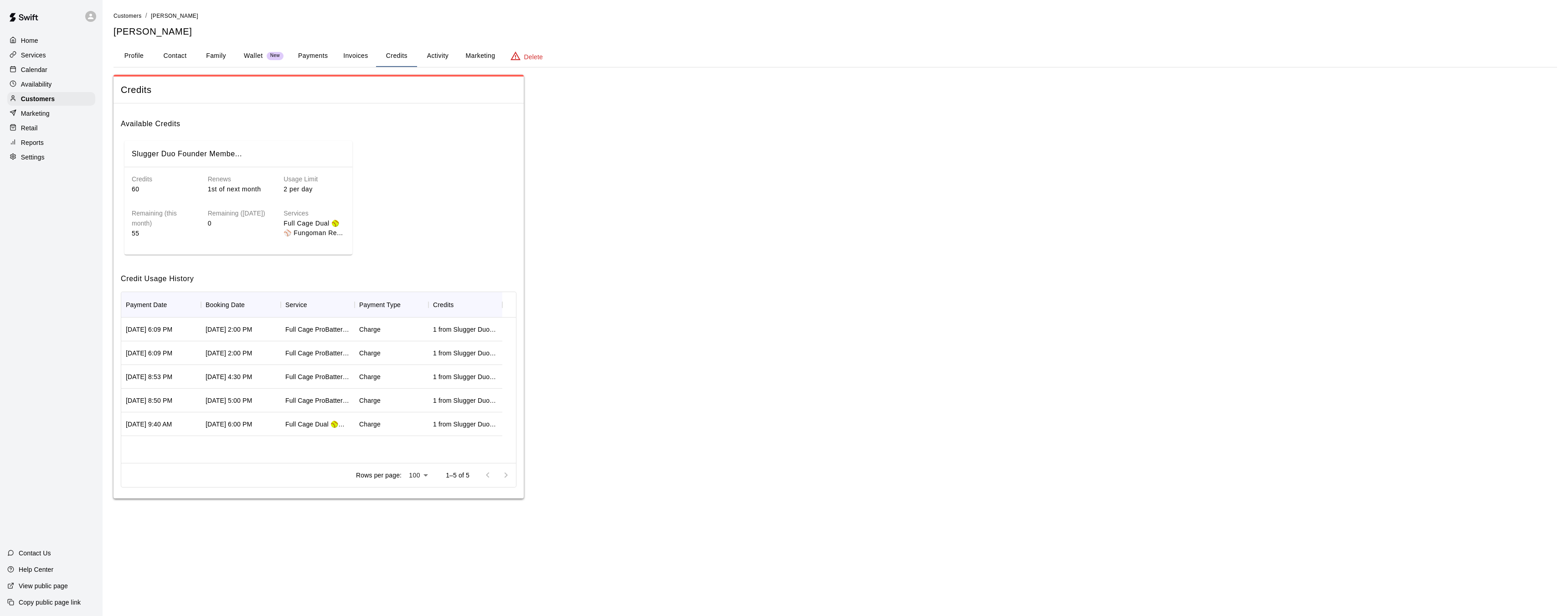
click at [133, 57] on button "Profile" at bounding box center [133, 56] width 41 height 22
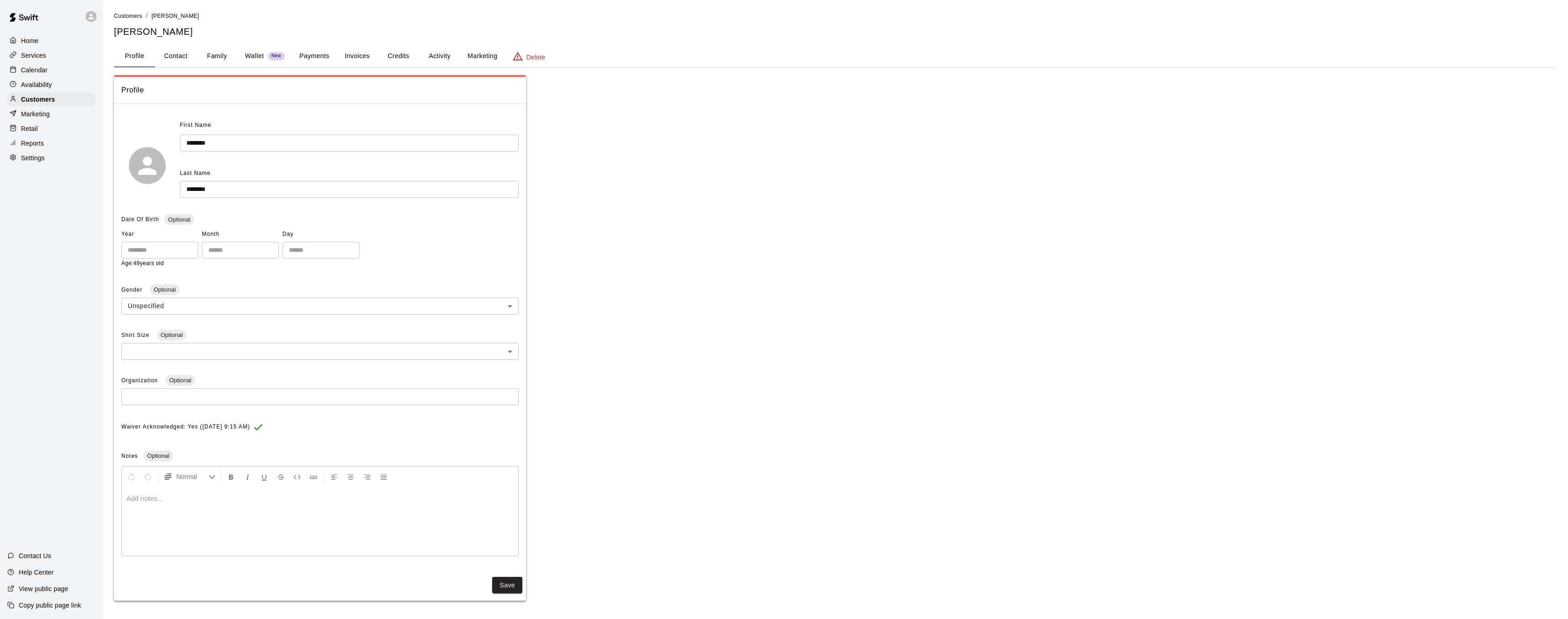
click at [41, 56] on p "Services" at bounding box center [33, 55] width 25 height 9
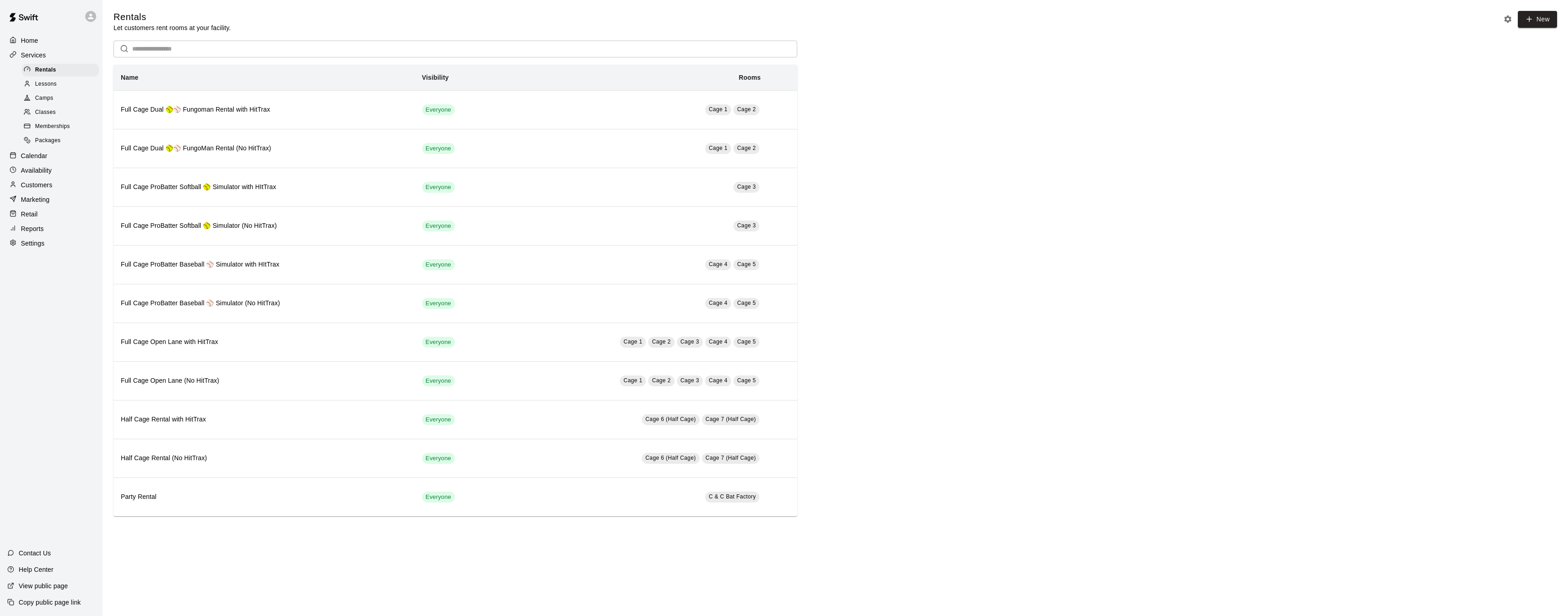
click at [59, 155] on div "Calendar" at bounding box center [51, 156] width 88 height 13
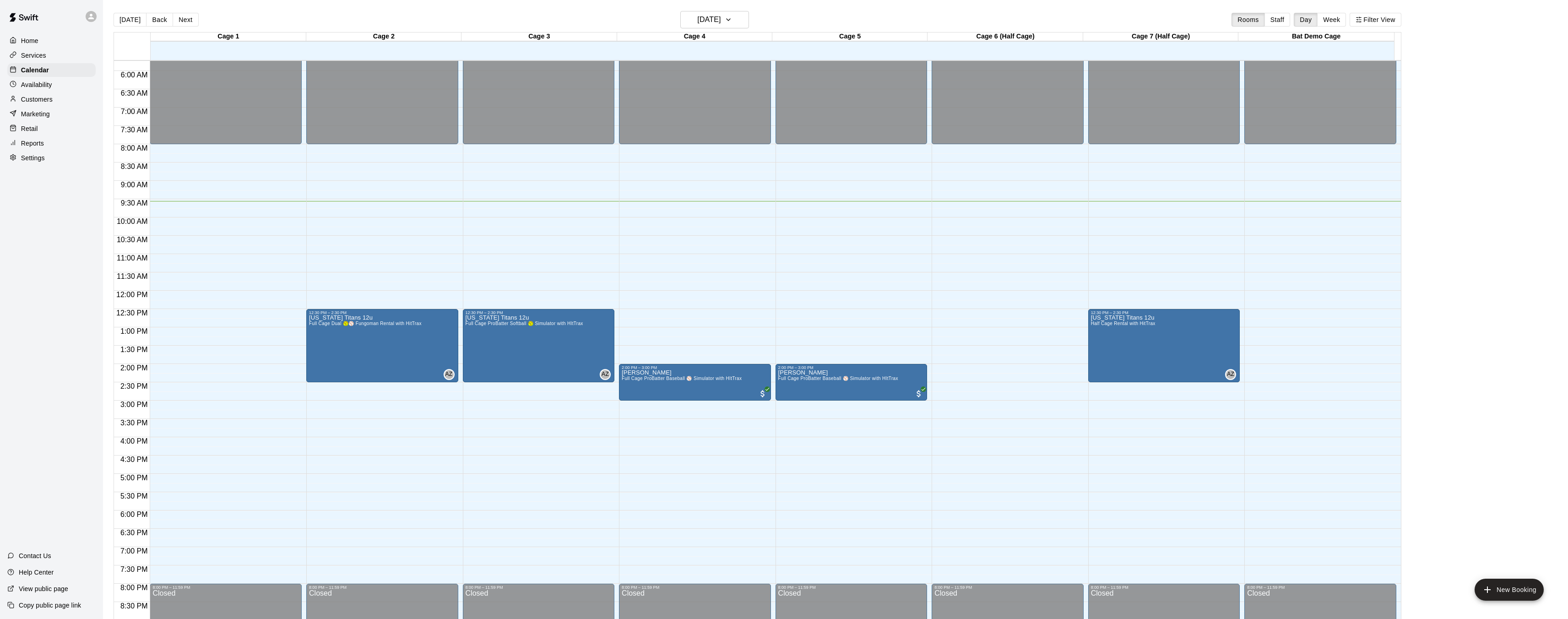
scroll to position [204, 0]
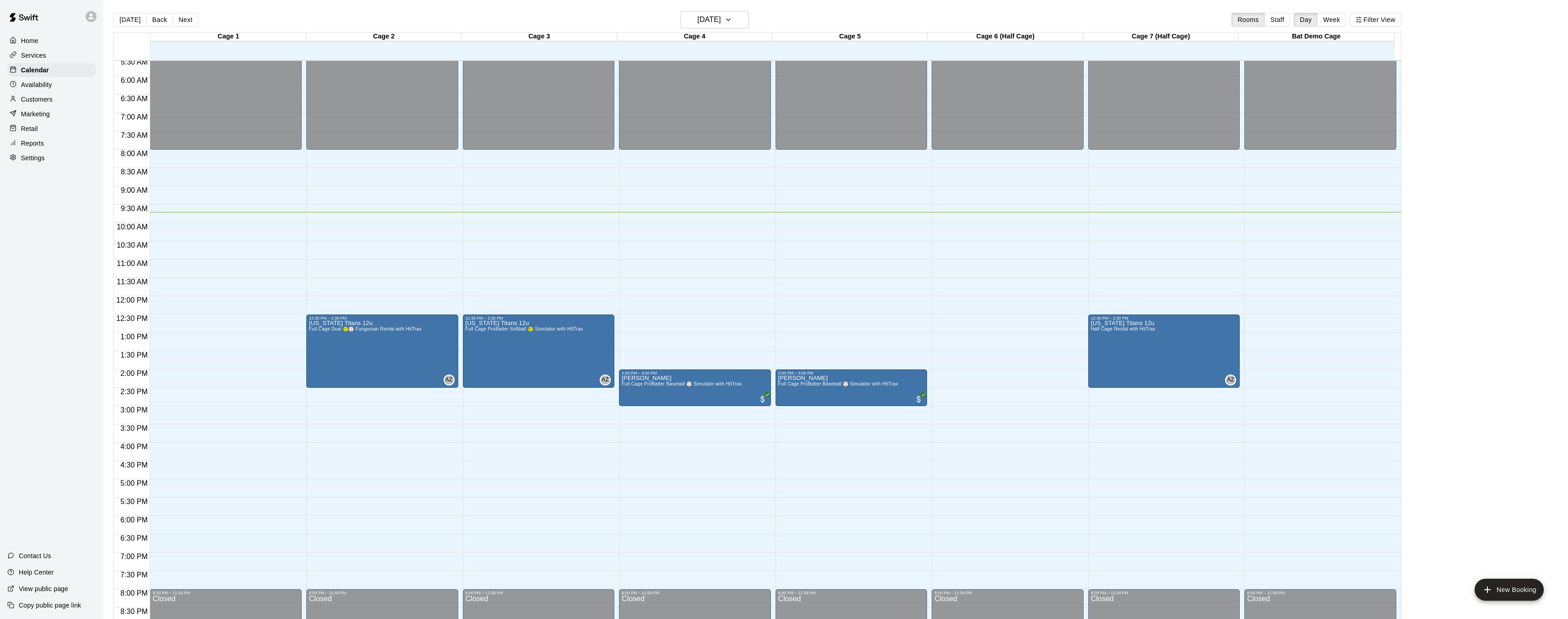
click at [48, 133] on div "Retail" at bounding box center [51, 128] width 89 height 13
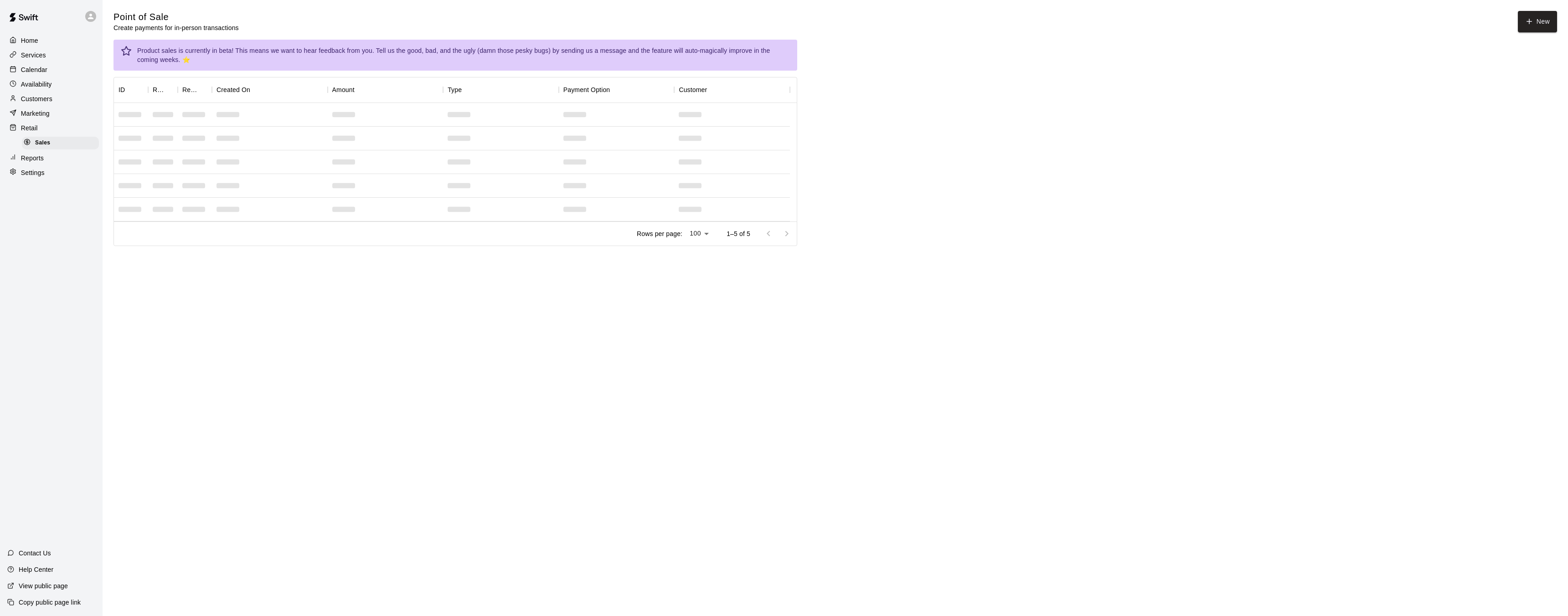
click at [50, 86] on p "Availability" at bounding box center [36, 84] width 31 height 9
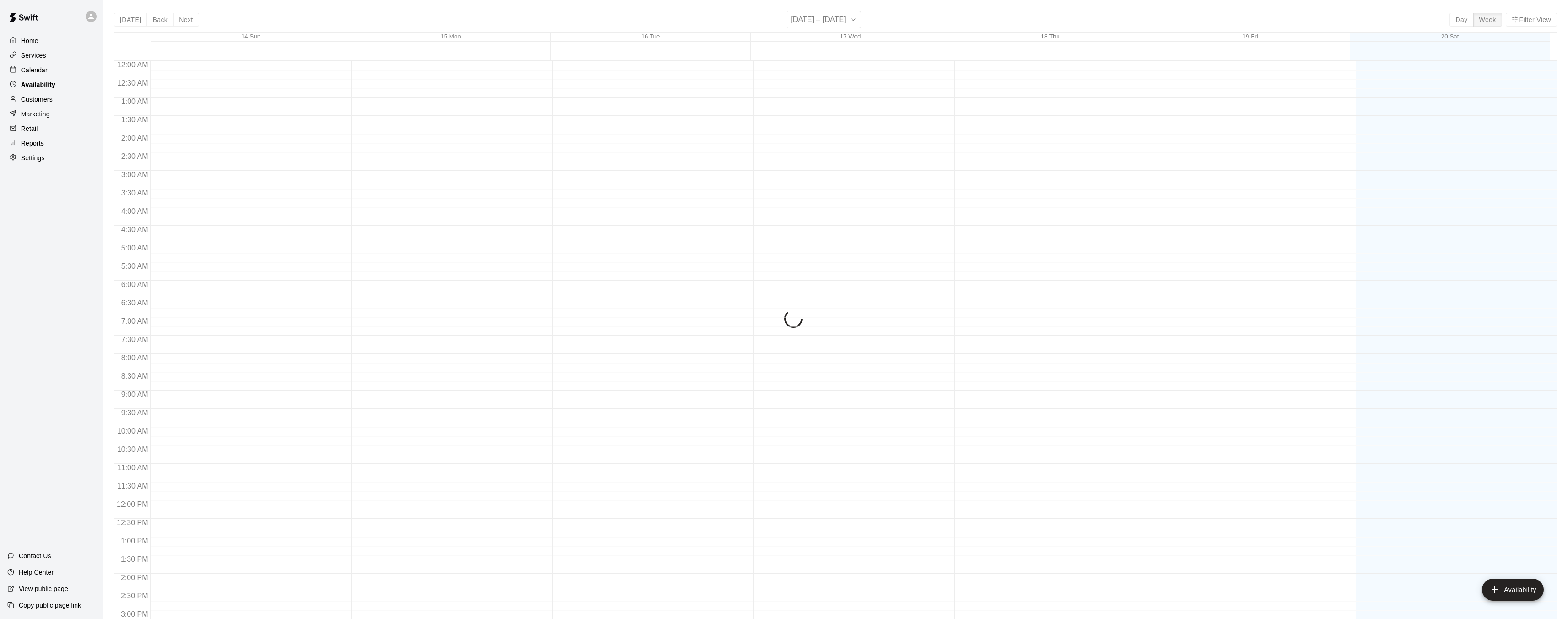
scroll to position [311, 0]
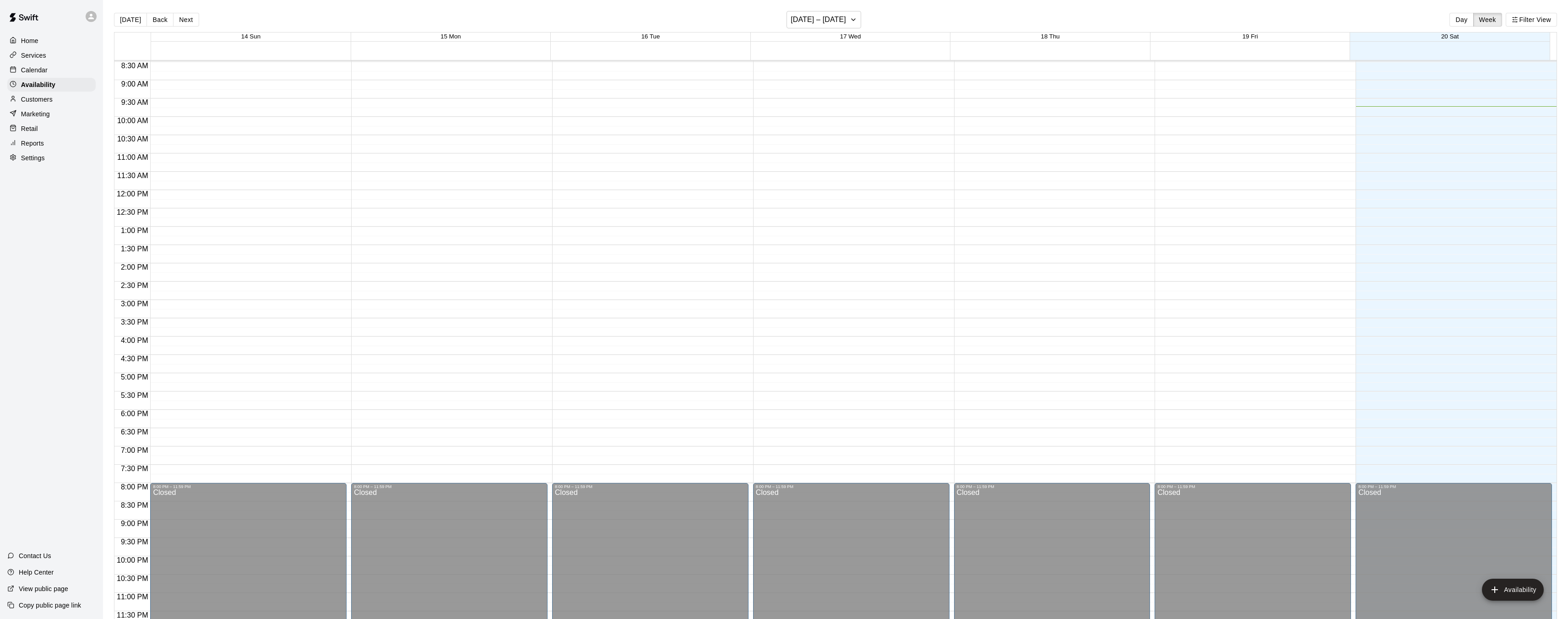
click at [50, 72] on div "Calendar" at bounding box center [51, 70] width 89 height 13
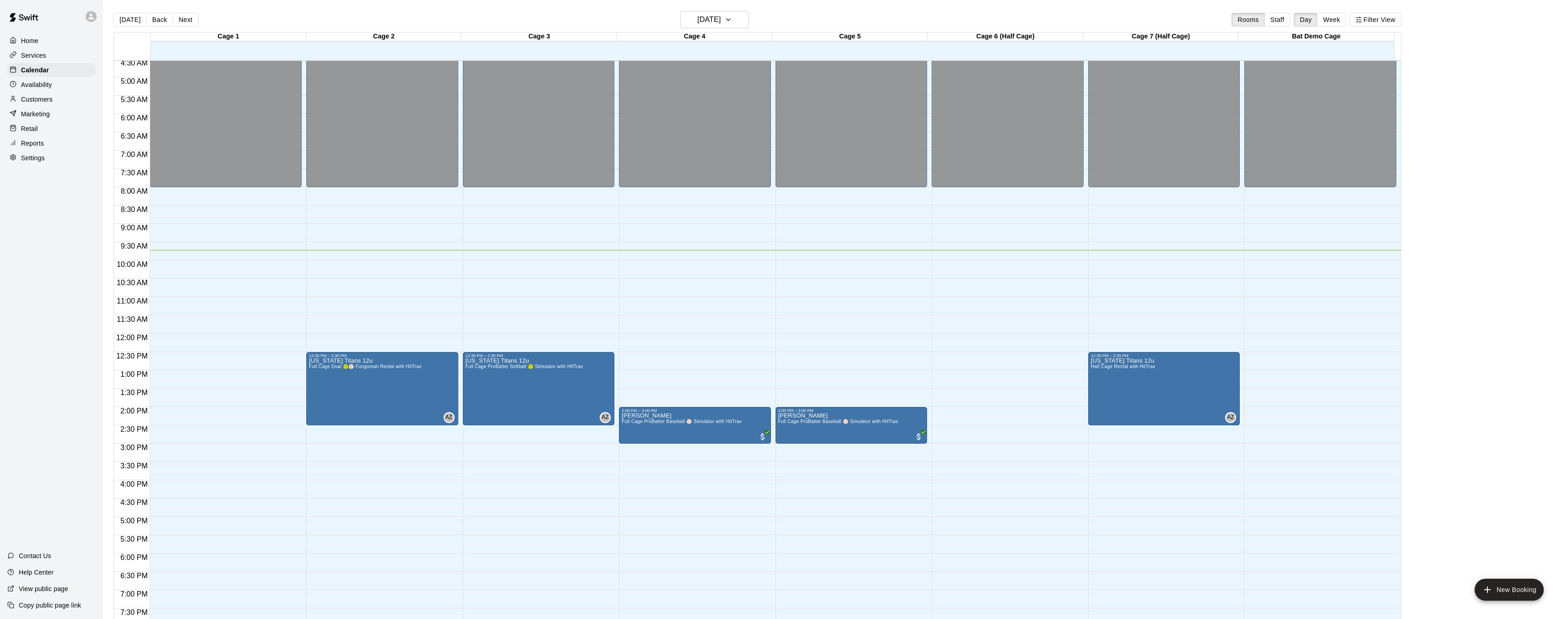
scroll to position [169, 0]
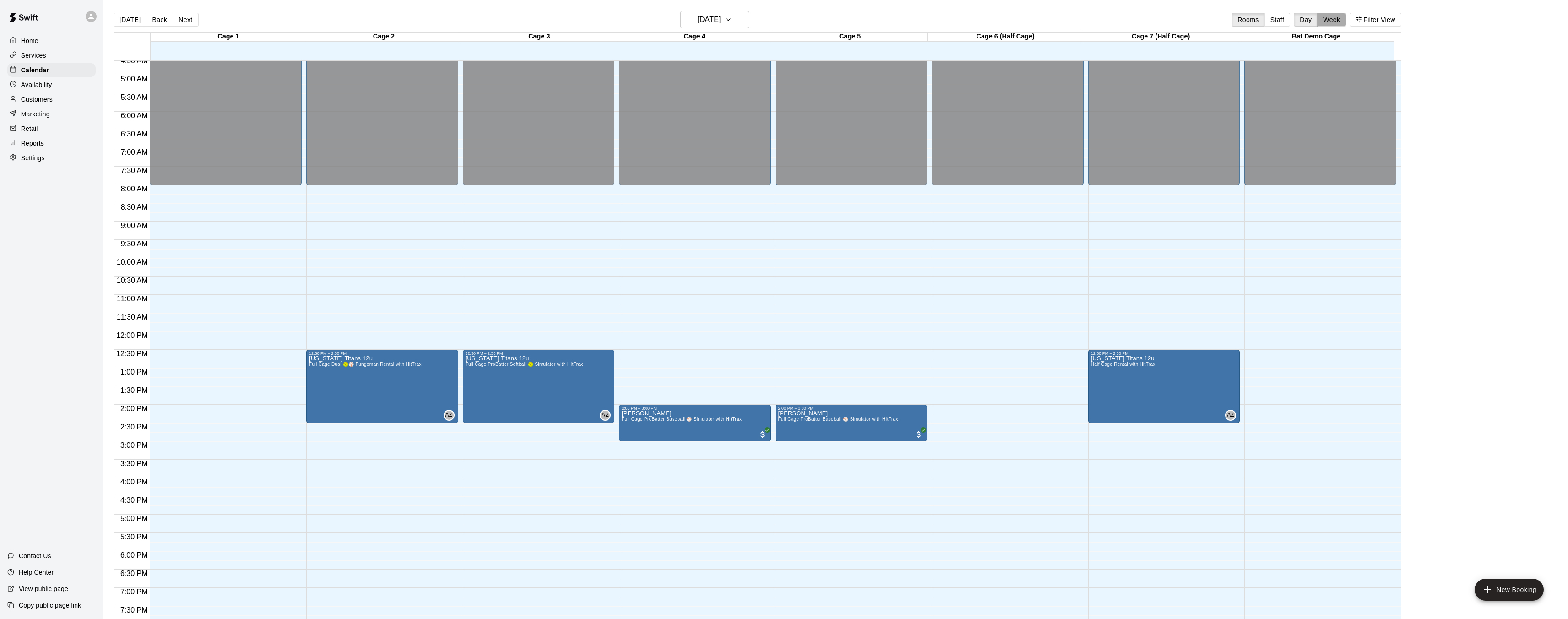
click at [1342, 18] on button "Week" at bounding box center [1331, 20] width 29 height 13
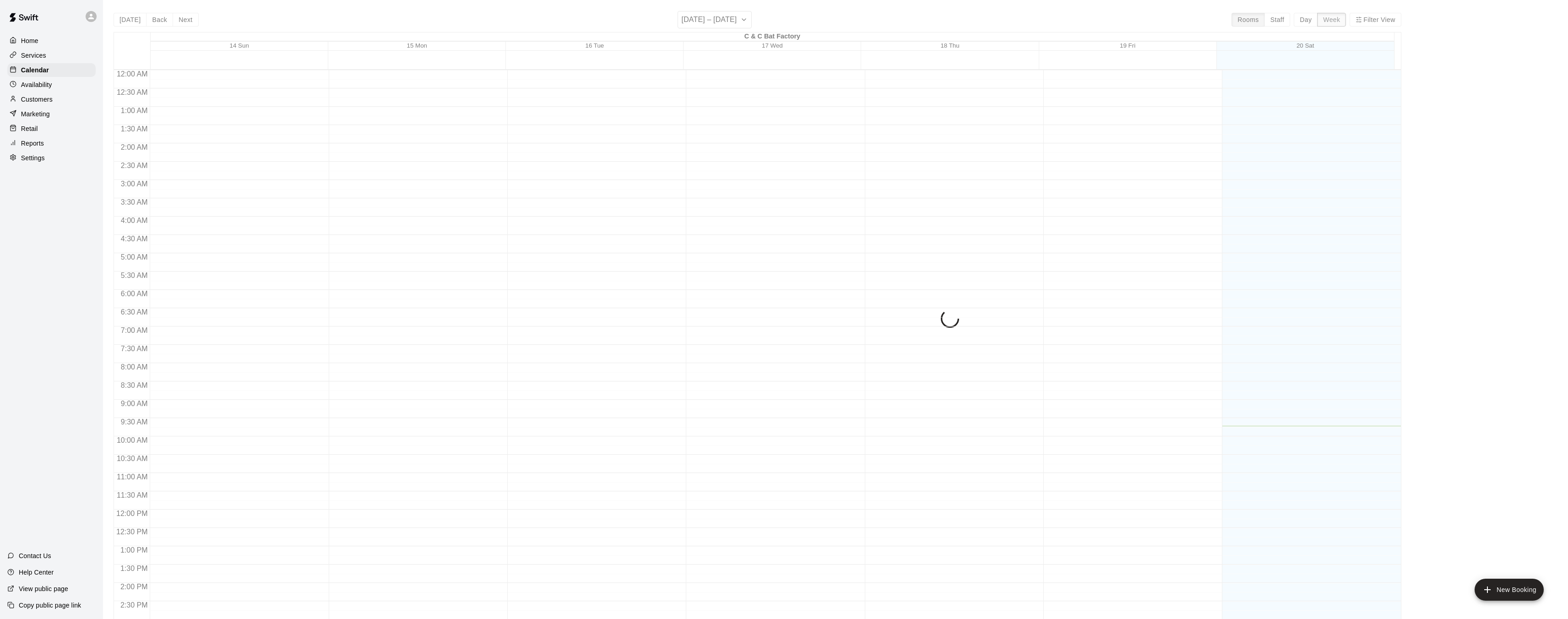
scroll to position [320, 0]
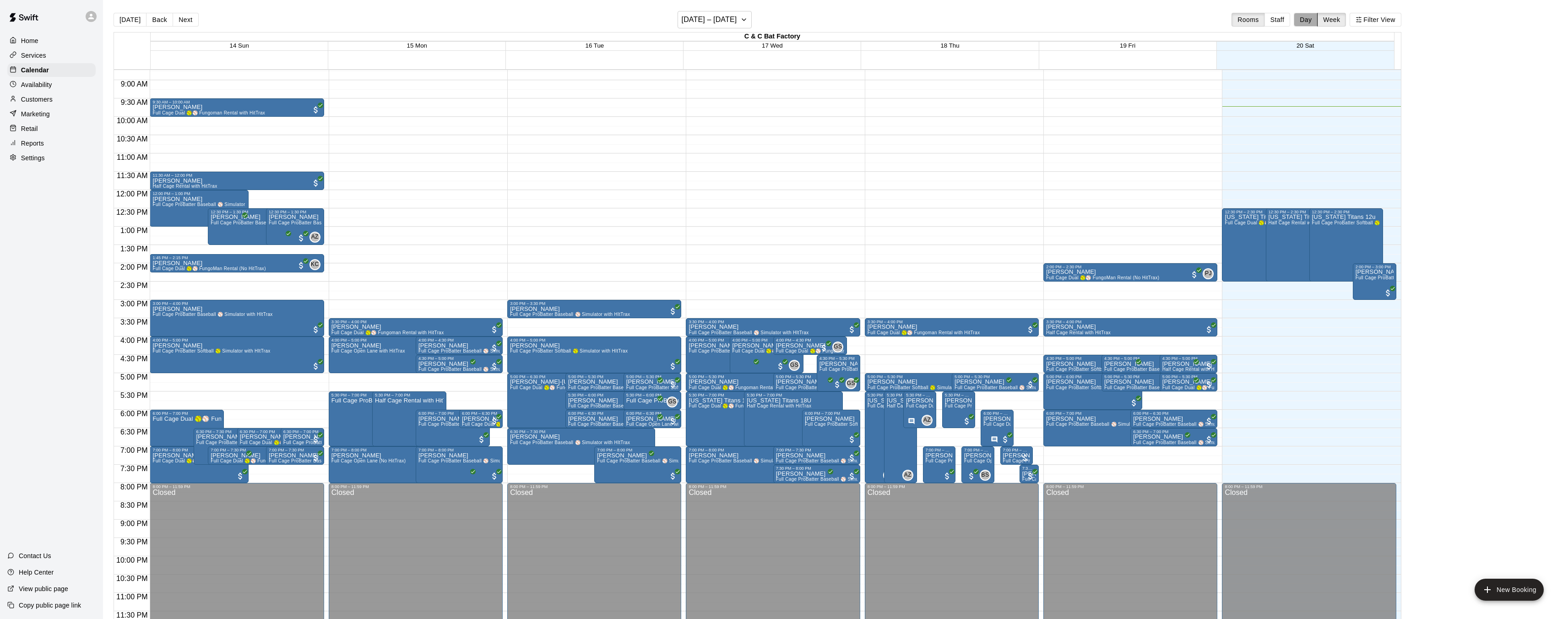
click at [1309, 19] on button "Day" at bounding box center [1305, 20] width 24 height 13
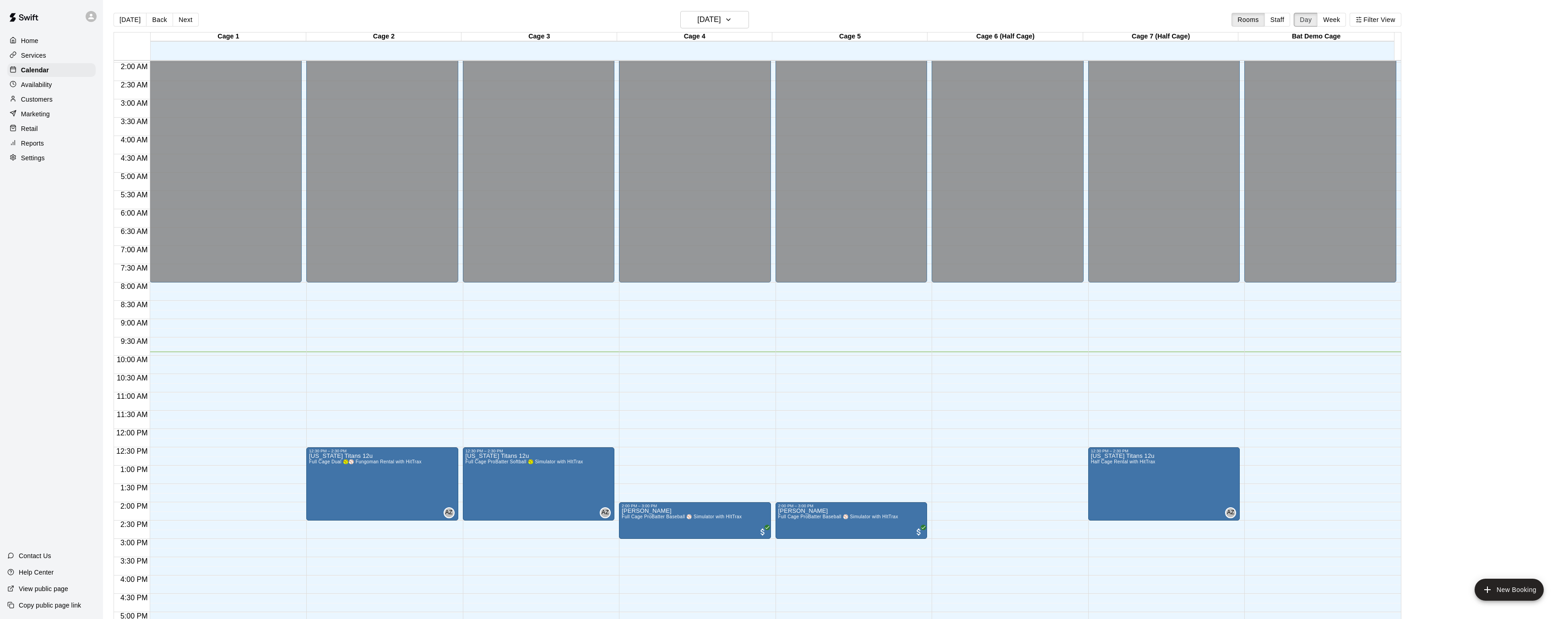
scroll to position [198, 0]
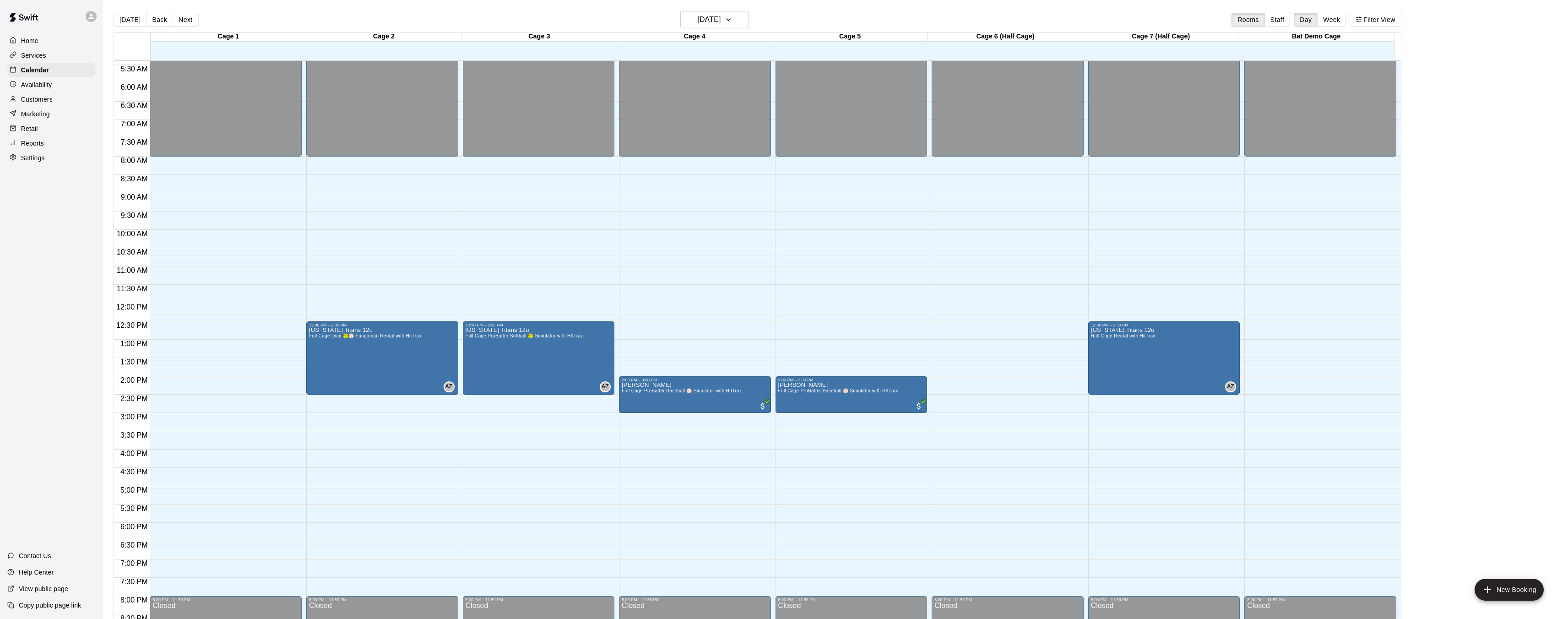
click at [937, 299] on div "12:00 AM – 8:00 AM Closed 8:00 PM – 11:59 PM Closed" at bounding box center [1007, 303] width 152 height 880
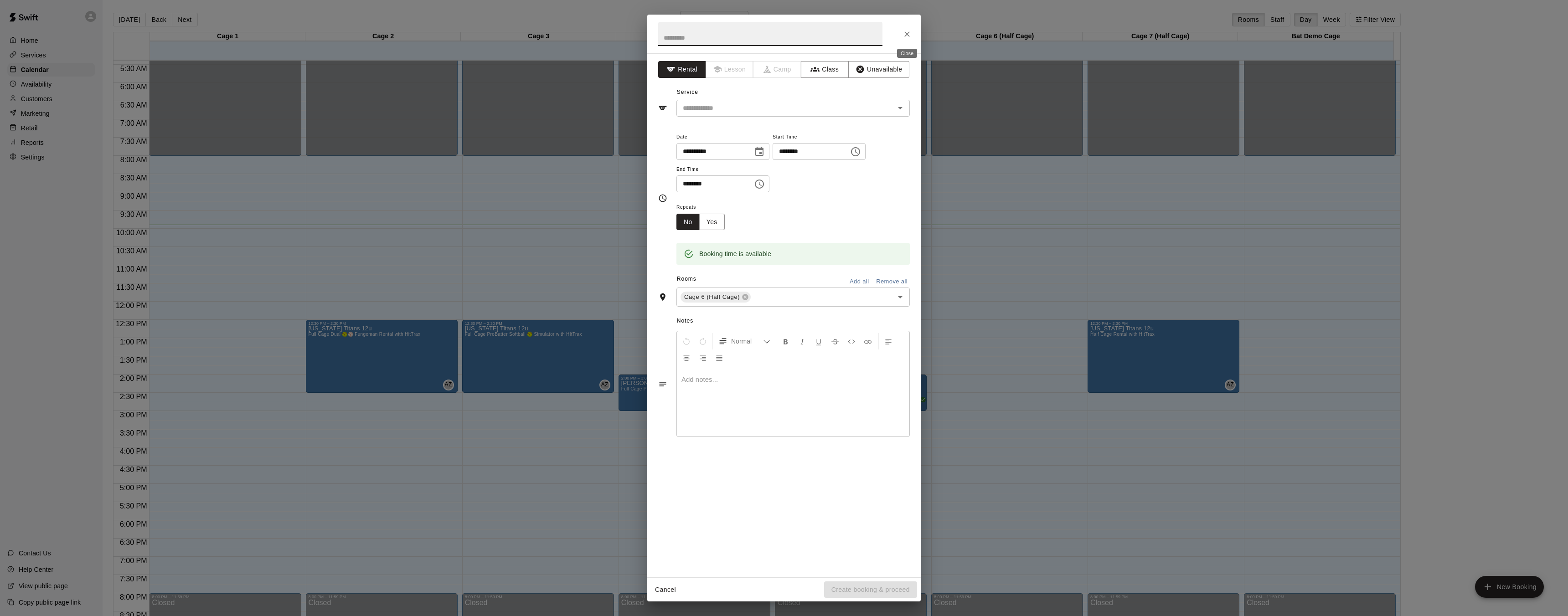
click at [908, 32] on icon "Close" at bounding box center [907, 34] width 5 height 5
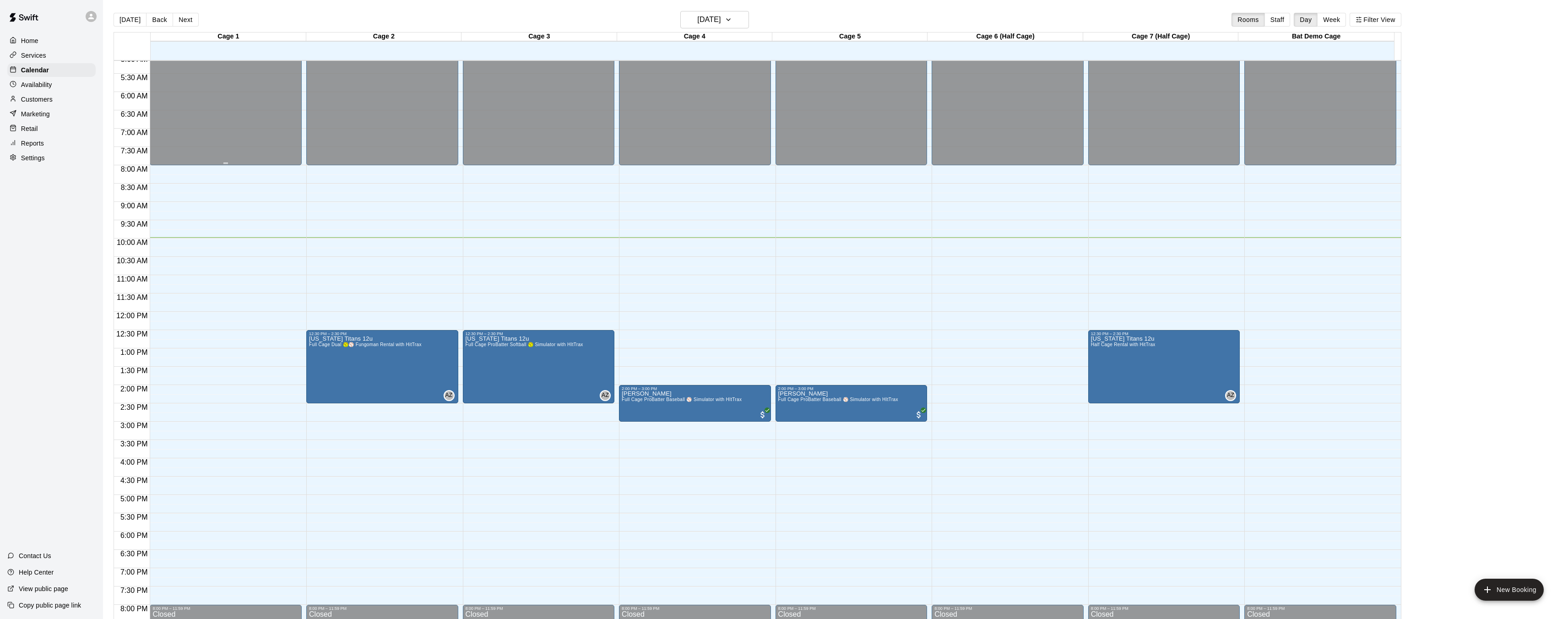
scroll to position [189, 0]
click at [48, 101] on p "Customers" at bounding box center [37, 99] width 32 height 9
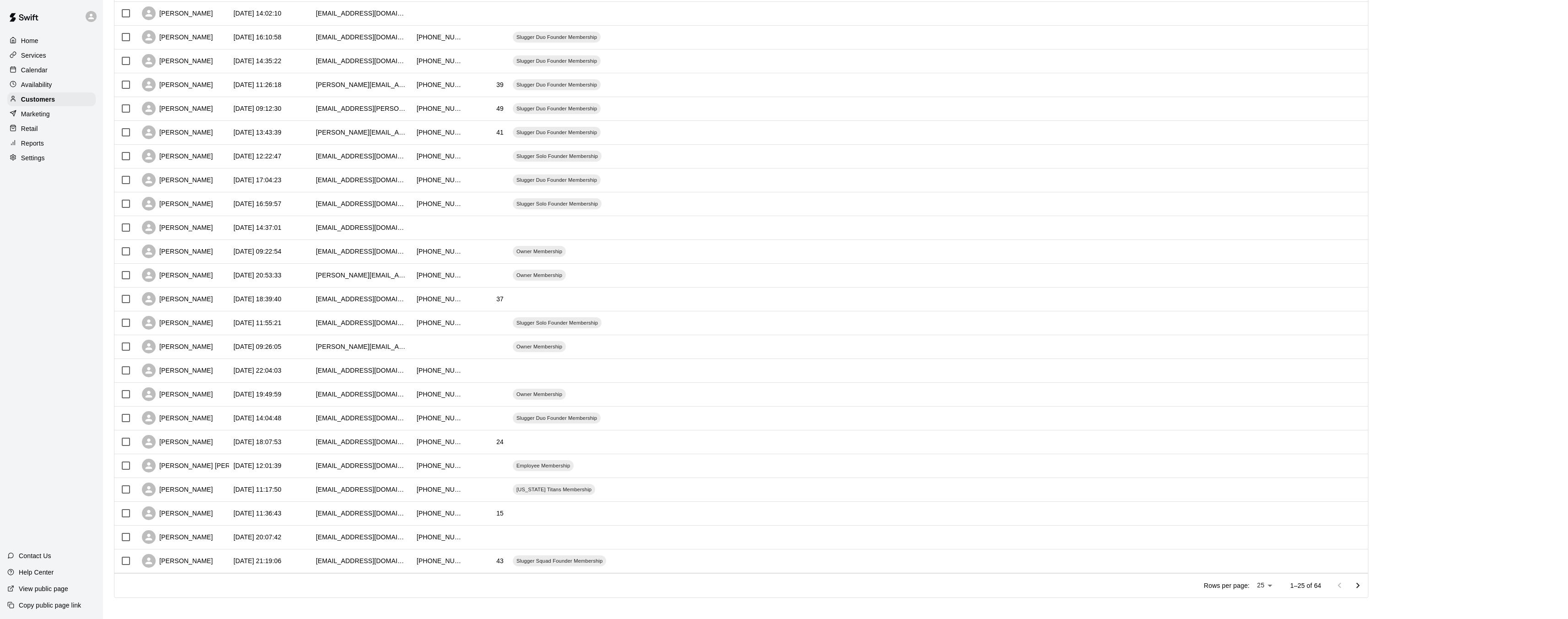
scroll to position [171, 0]
click at [1363, 584] on icon "Go to next page" at bounding box center [1358, 581] width 11 height 11
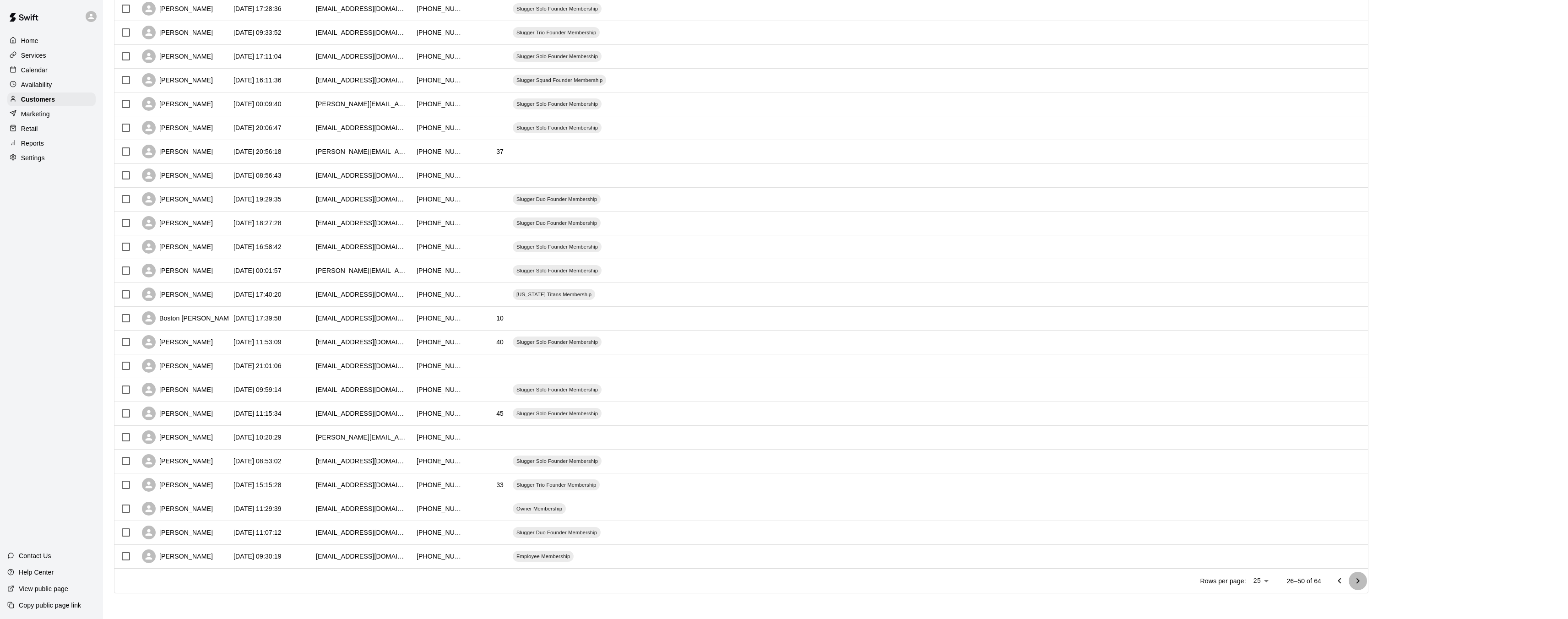
click at [1363, 581] on icon "Go to next page" at bounding box center [1358, 581] width 11 height 11
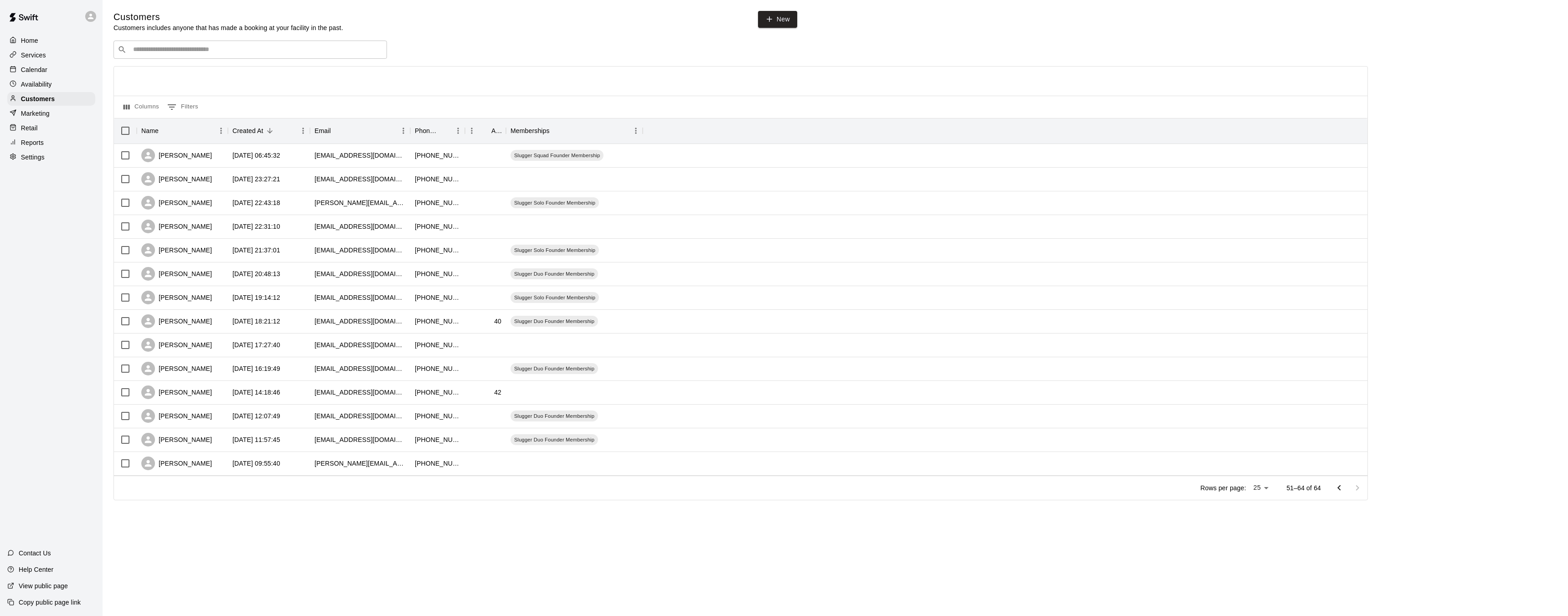
click at [1336, 489] on icon "Go to previous page" at bounding box center [1339, 488] width 11 height 11
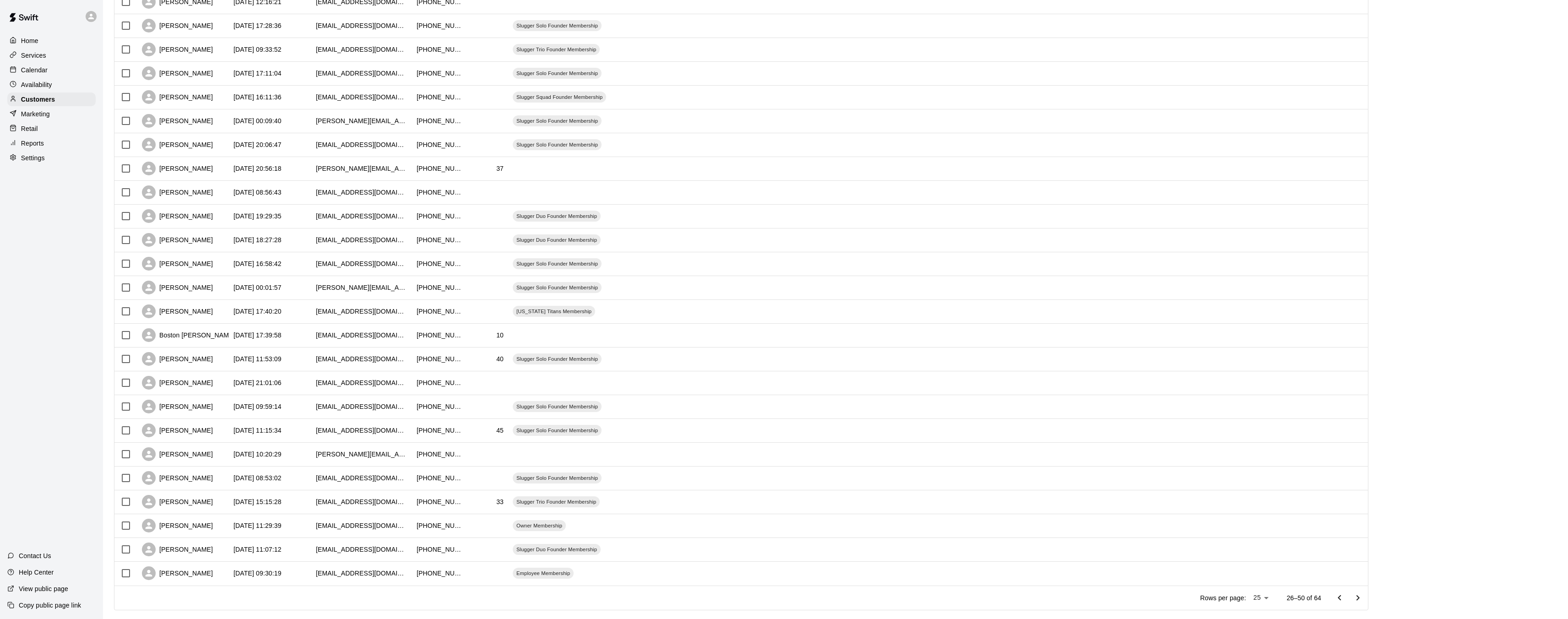
scroll to position [155, 0]
click at [1345, 598] on icon "Go to previous page" at bounding box center [1339, 598] width 11 height 11
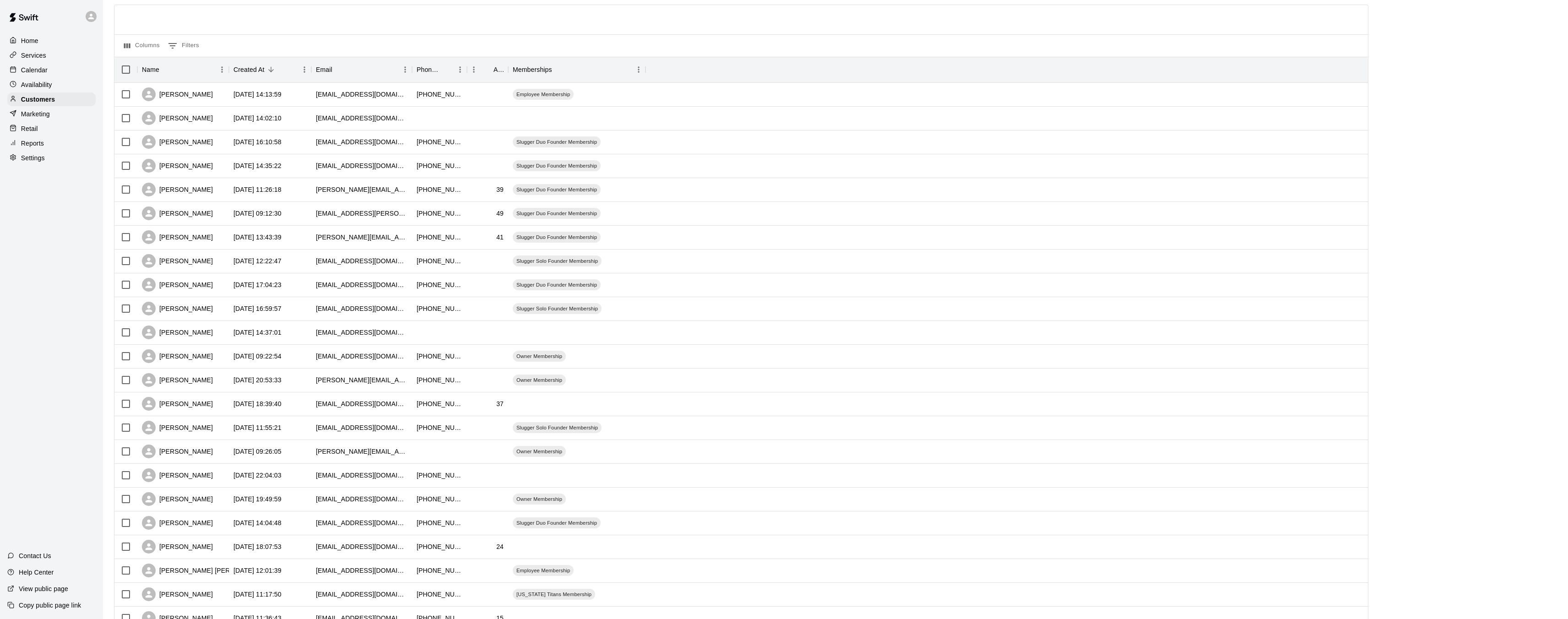
scroll to position [60, 0]
click at [45, 70] on p "Calendar" at bounding box center [34, 70] width 26 height 9
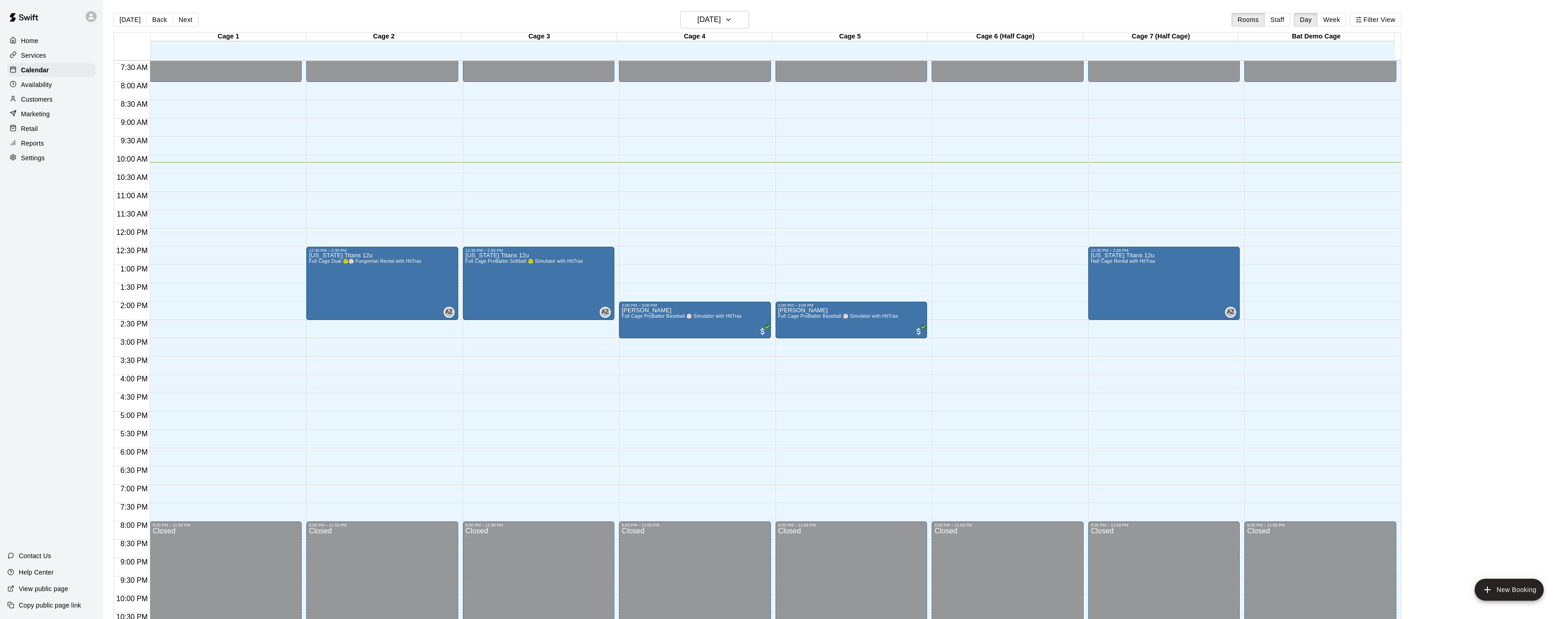
scroll to position [270, 0]
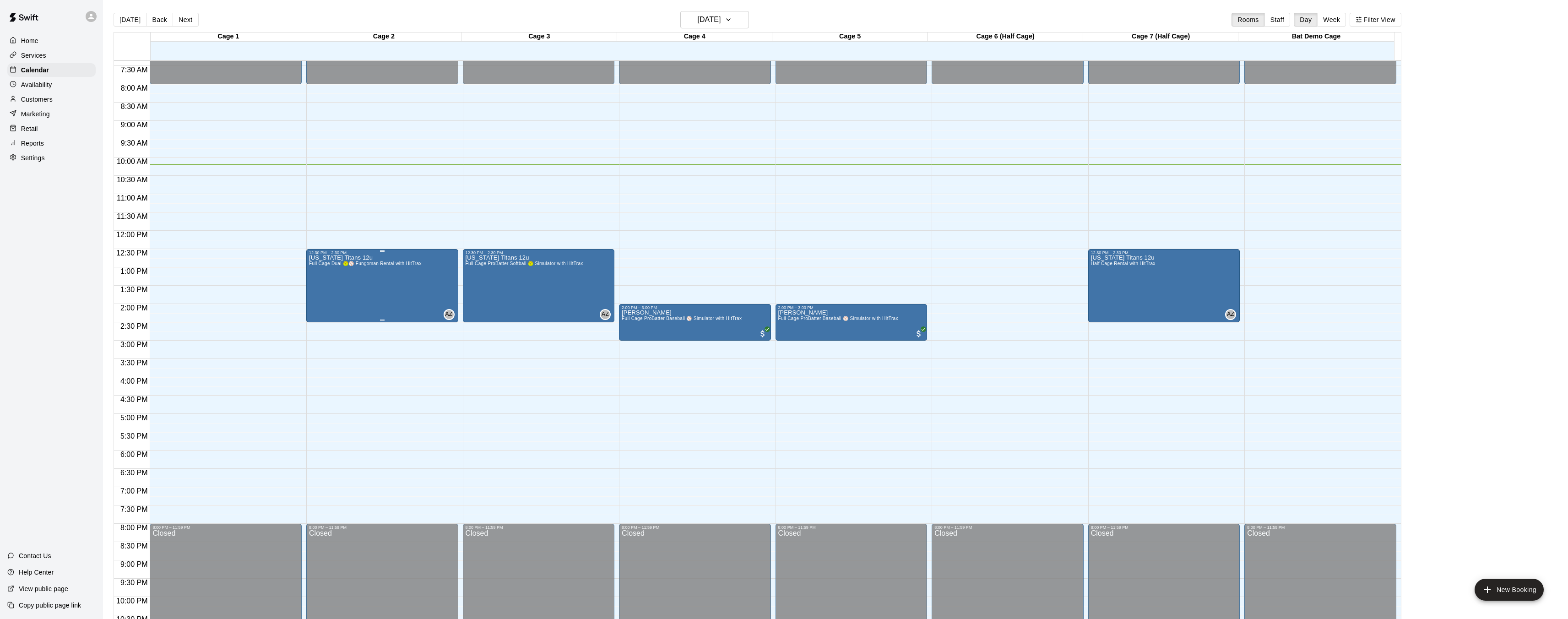
click at [373, 301] on div "[US_STATE] Titans 12u Full Cage Dual 🥎⚾ Fungoman Rental with HitTrax" at bounding box center [365, 565] width 112 height 619
click at [311, 284] on button "edit" at bounding box center [318, 286] width 18 height 18
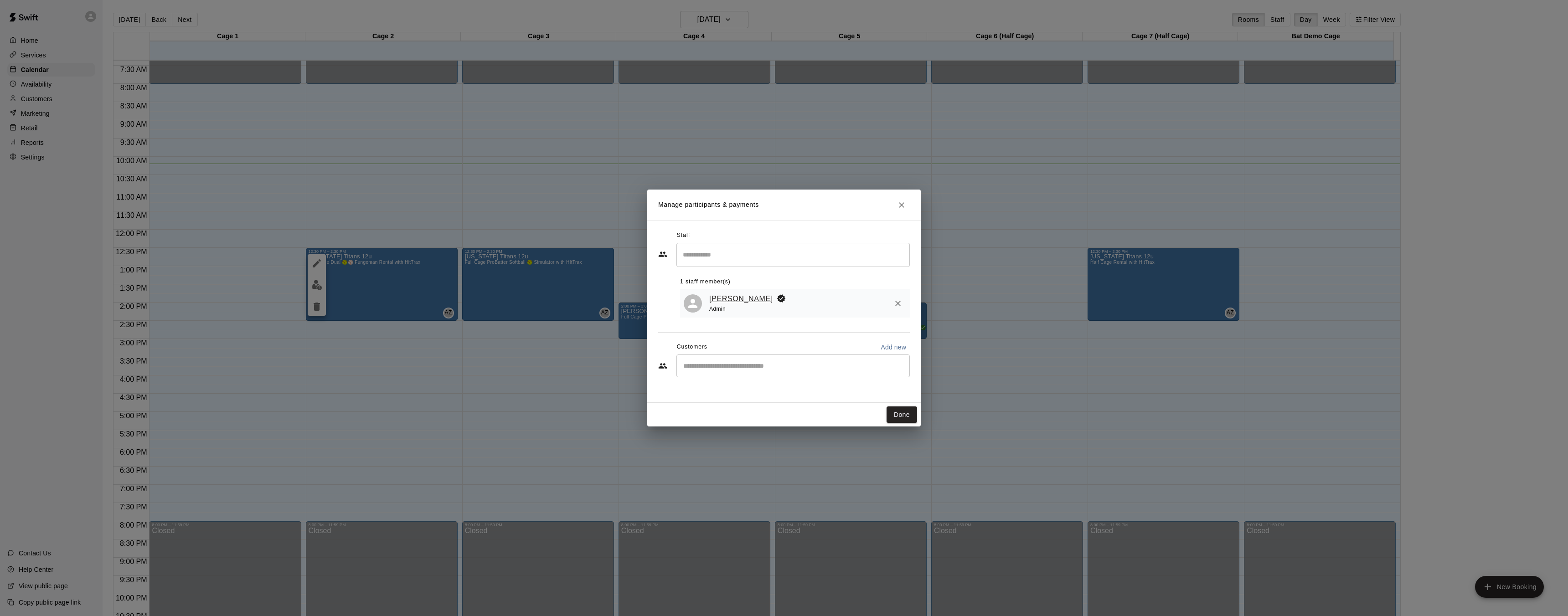
click at [744, 299] on link "[PERSON_NAME]" at bounding box center [741, 299] width 64 height 12
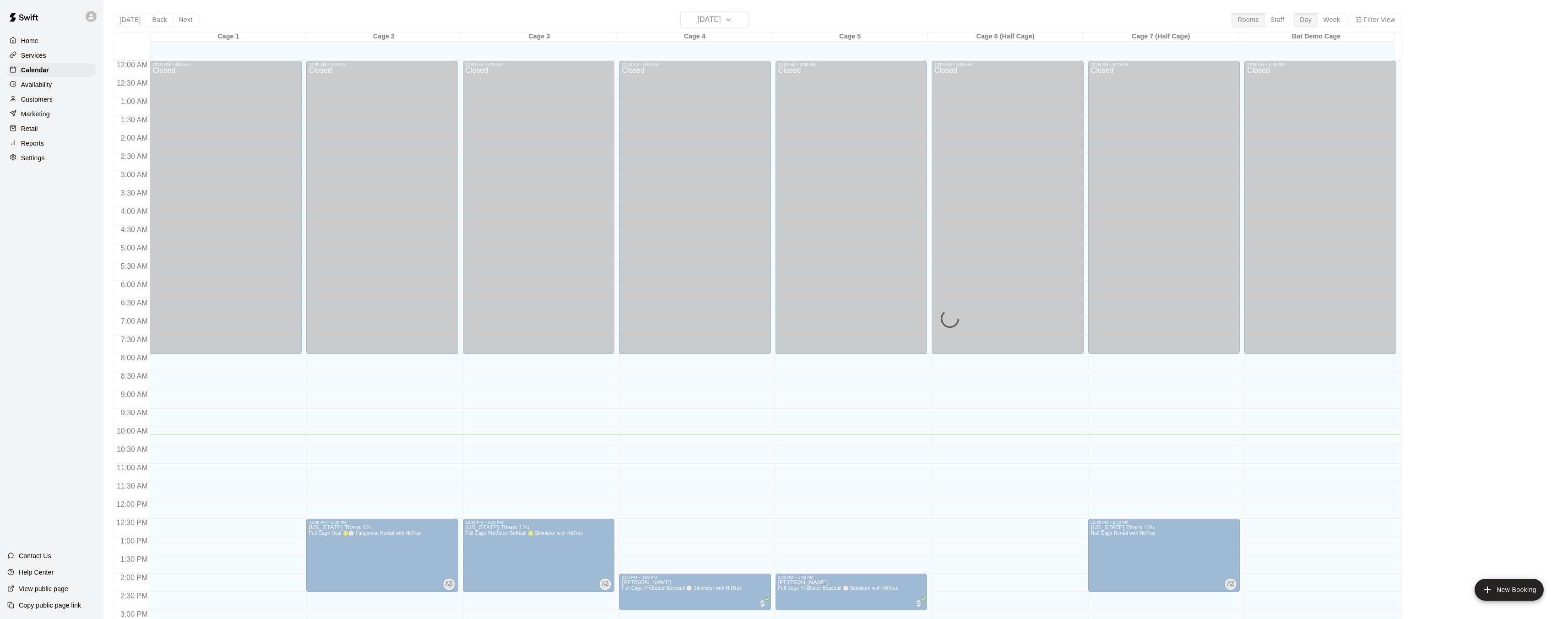
scroll to position [283, 0]
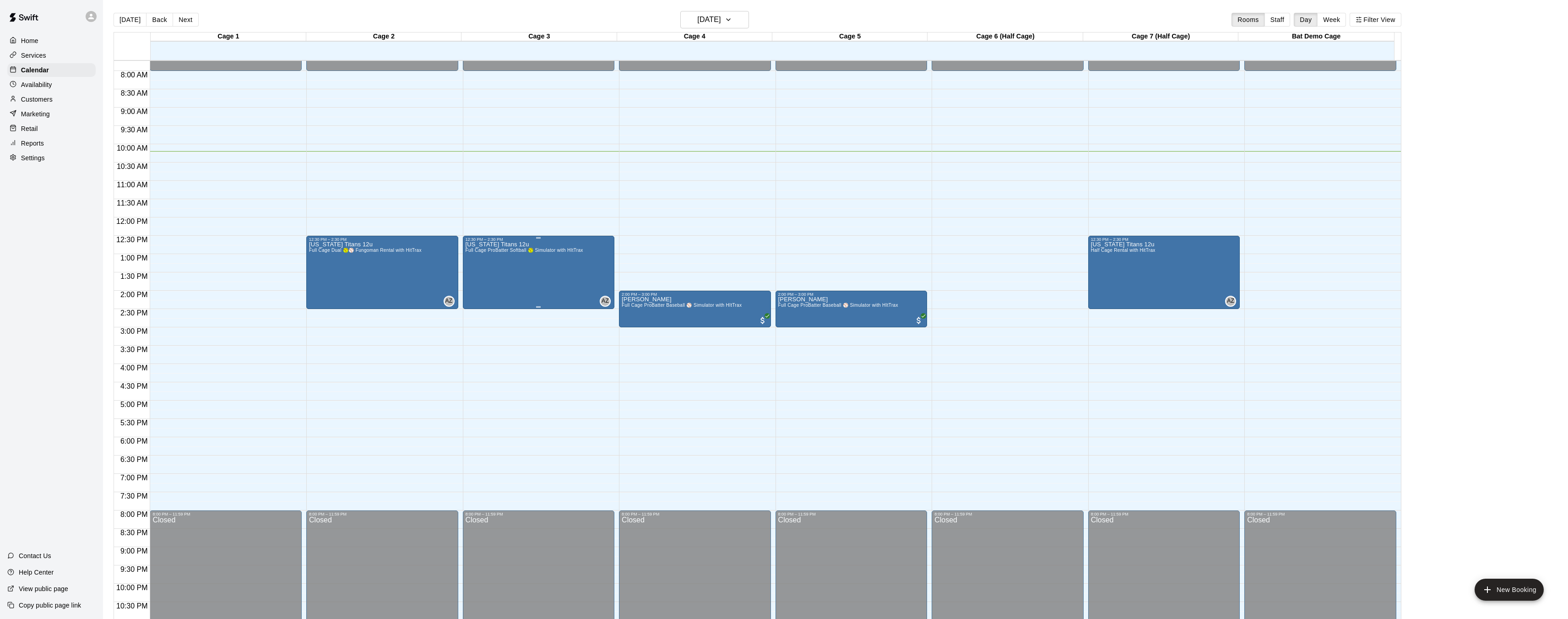
click at [551, 287] on div "[US_STATE] Titans 12u Full Cage ProBatter Softball 🥎 Simulator with HItTrax" at bounding box center [525, 551] width 117 height 619
click at [468, 272] on button "edit" at bounding box center [474, 273] width 18 height 18
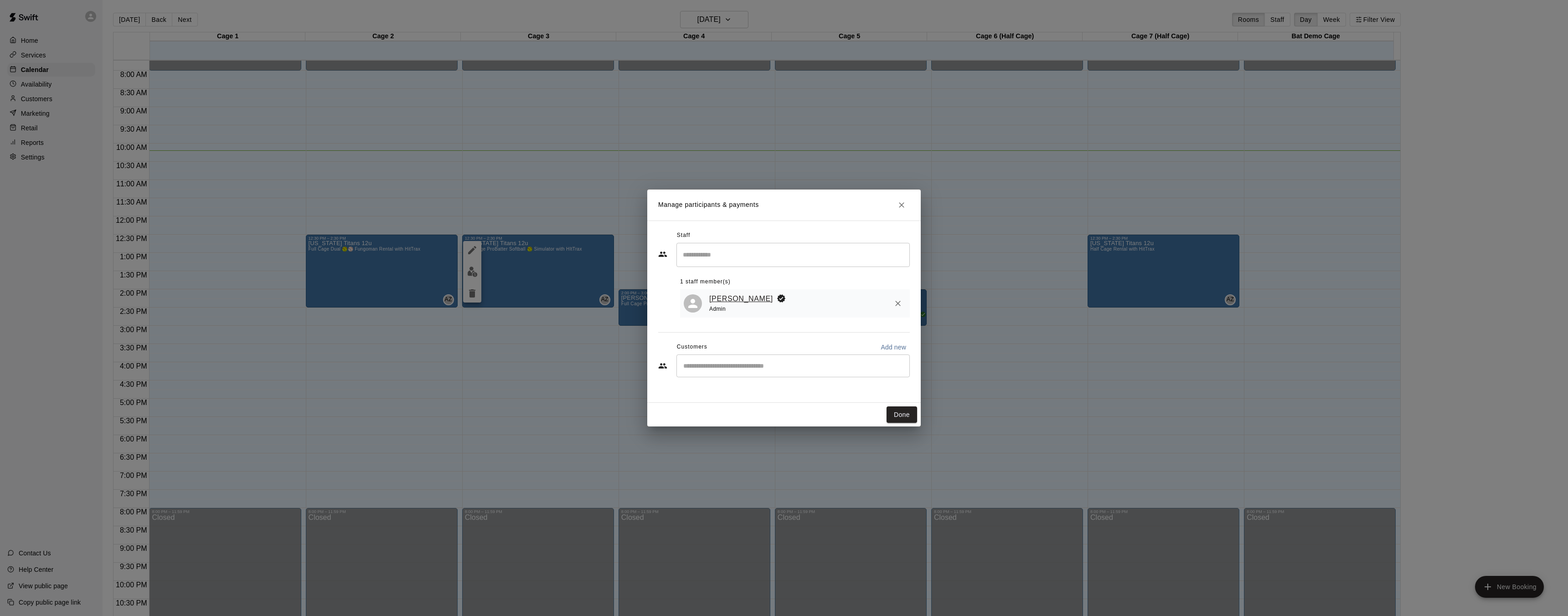
click at [732, 298] on link "[PERSON_NAME]" at bounding box center [741, 299] width 64 height 12
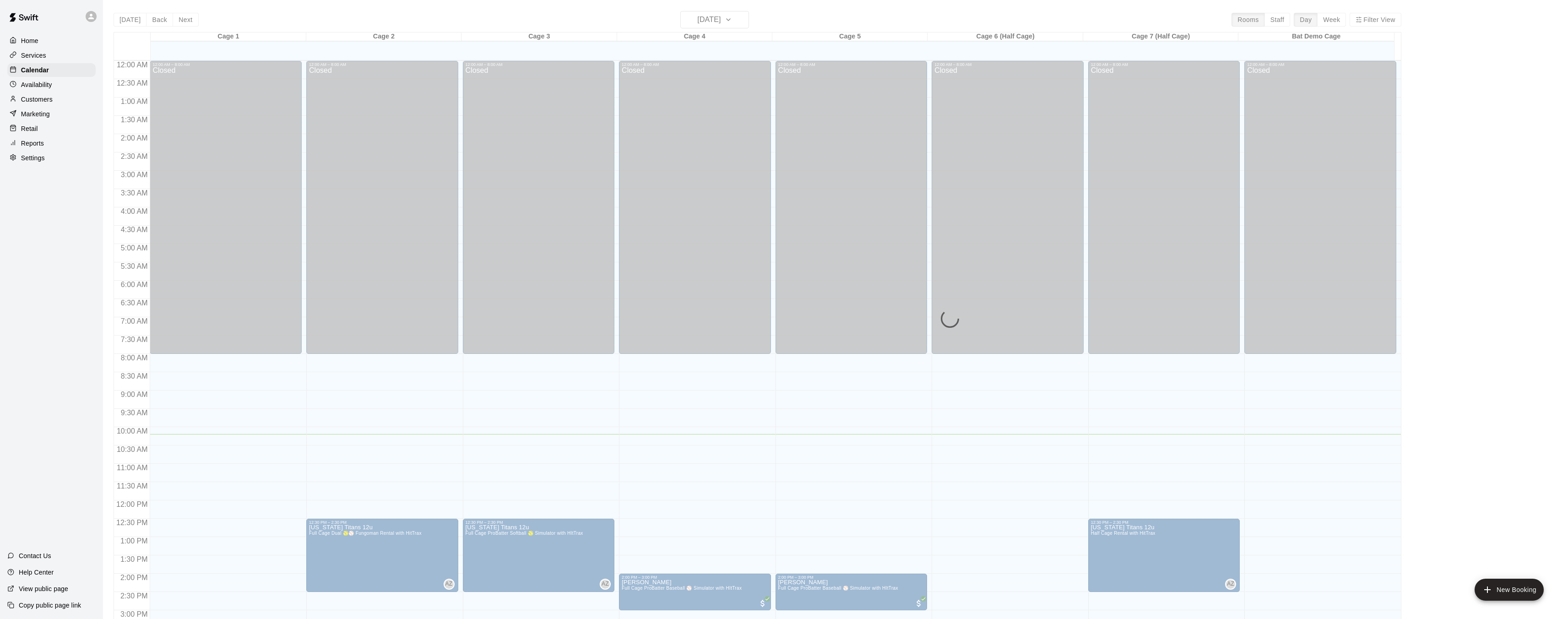
scroll to position [283, 0]
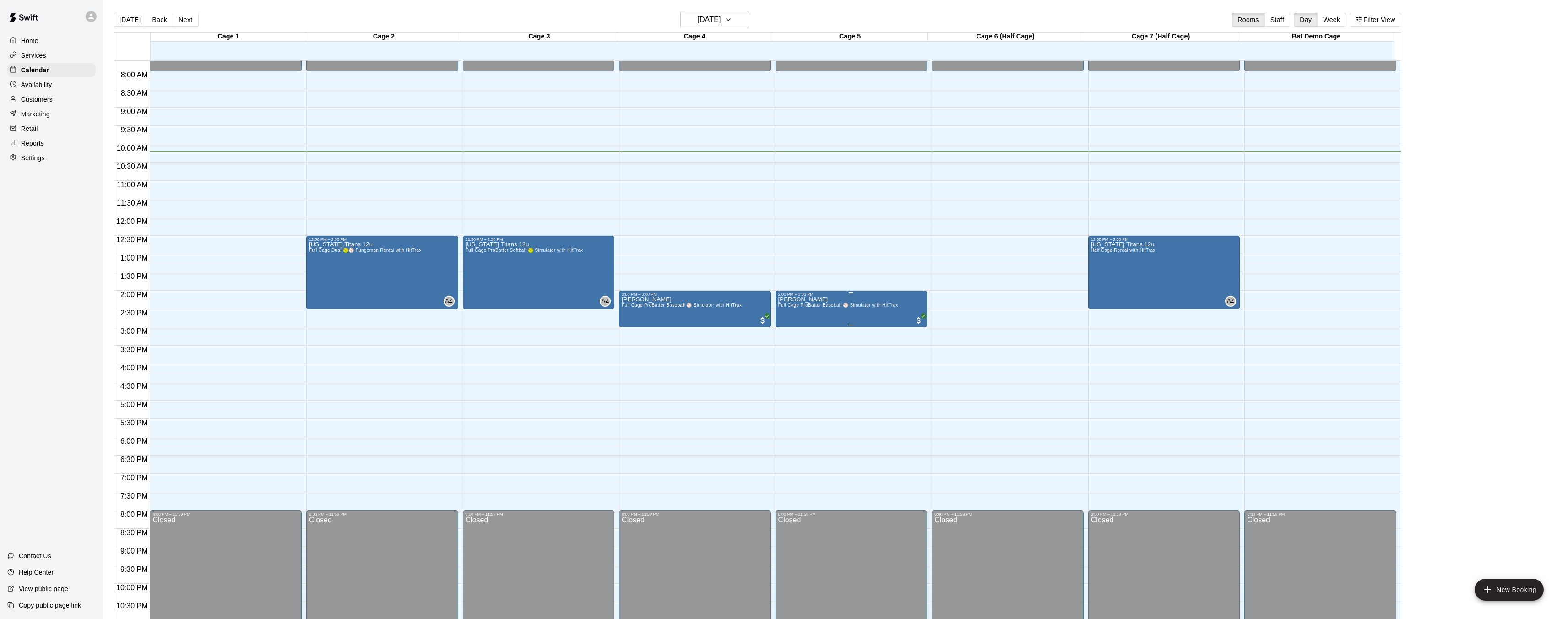
click at [848, 309] on div "[PERSON_NAME] Full Cage ProBatter Baseball ⚾ Simulator with HItTrax" at bounding box center [838, 606] width 120 height 619
click at [89, 17] on div at bounding box center [787, 310] width 1575 height 619
click at [90, 16] on icon at bounding box center [91, 16] width 6 height 6
click at [74, 17] on div at bounding box center [787, 310] width 1575 height 619
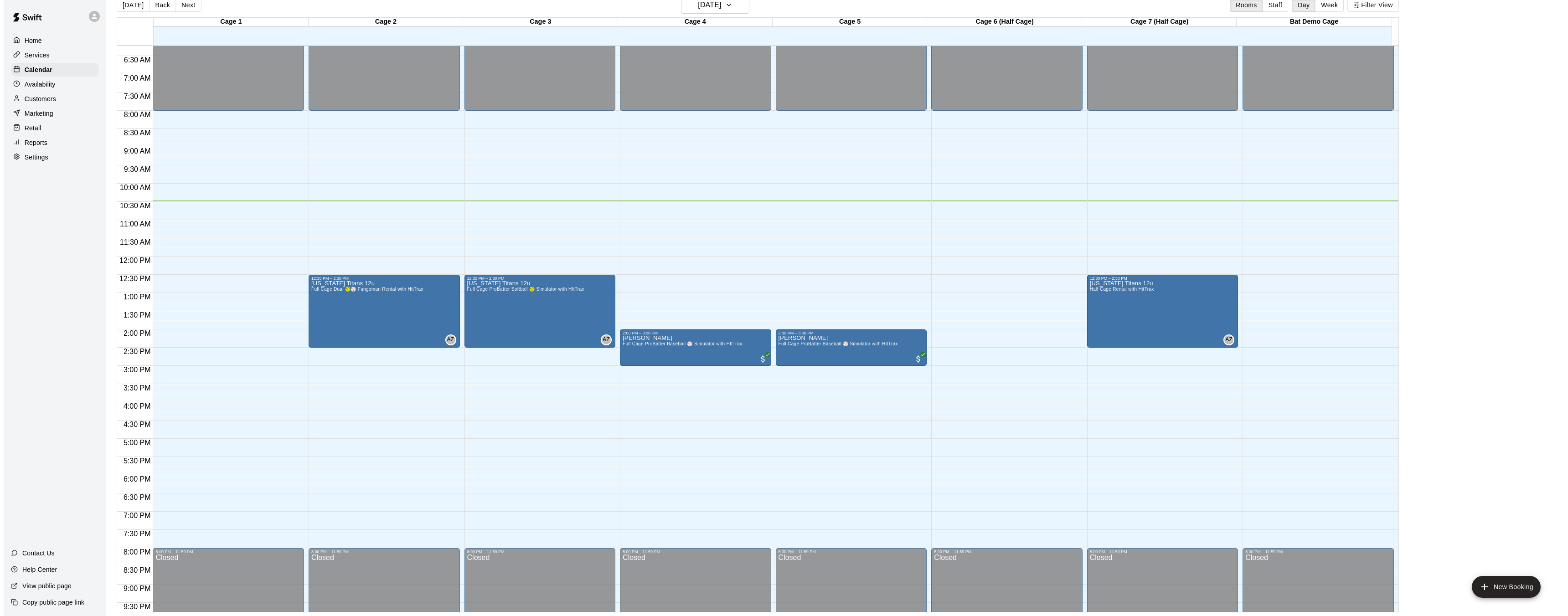
scroll to position [230, 0]
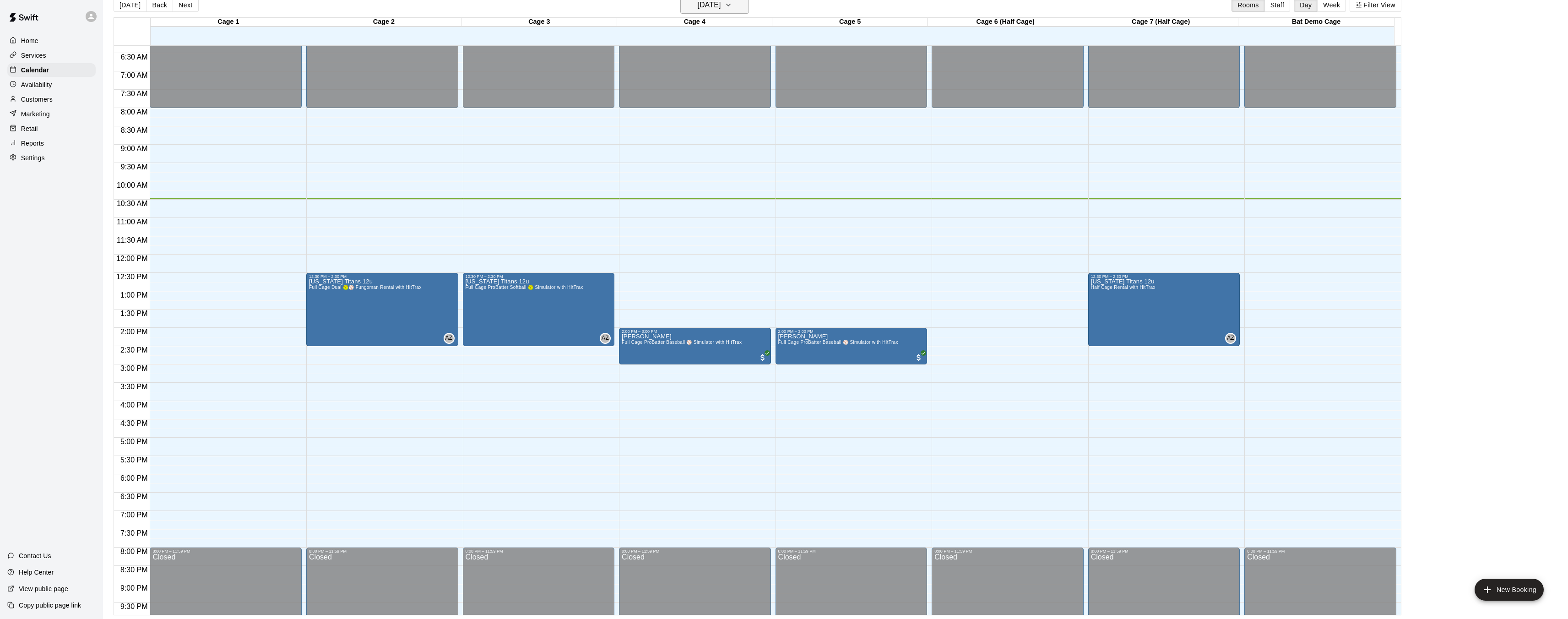
click at [732, 6] on icon "button" at bounding box center [728, 5] width 7 height 11
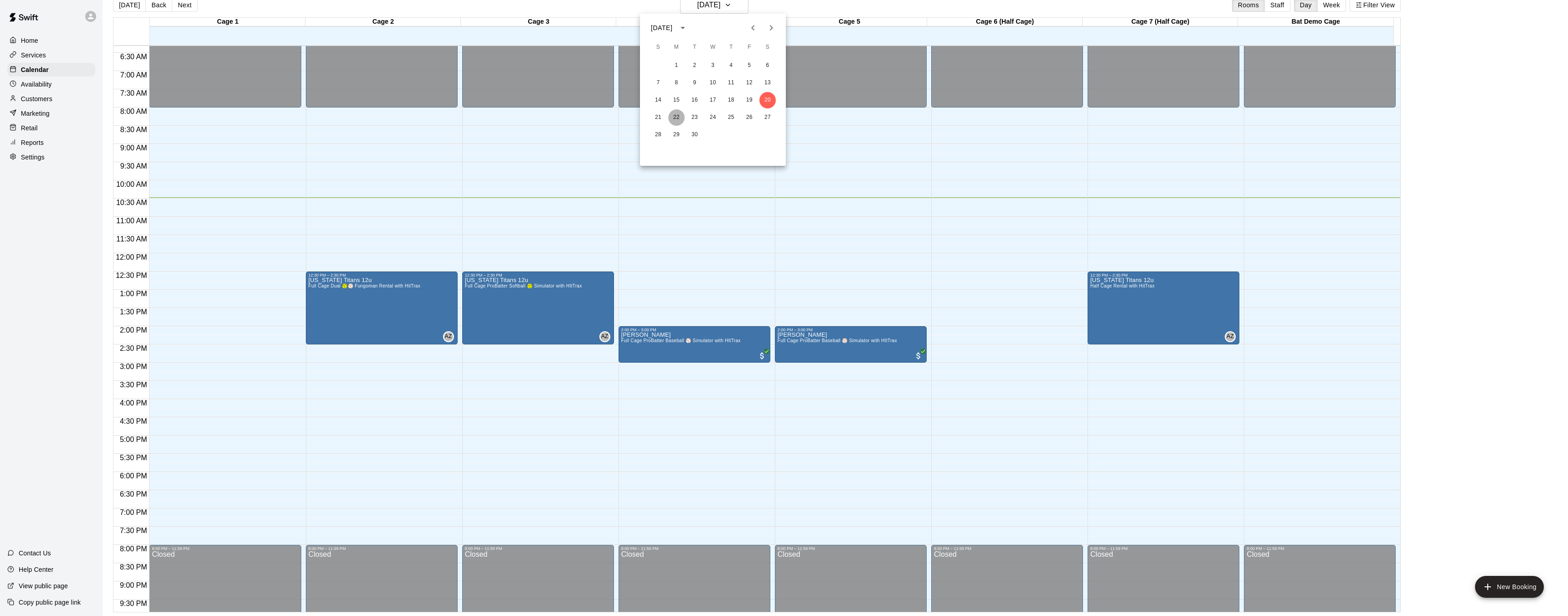
click at [673, 115] on button "22" at bounding box center [676, 117] width 16 height 16
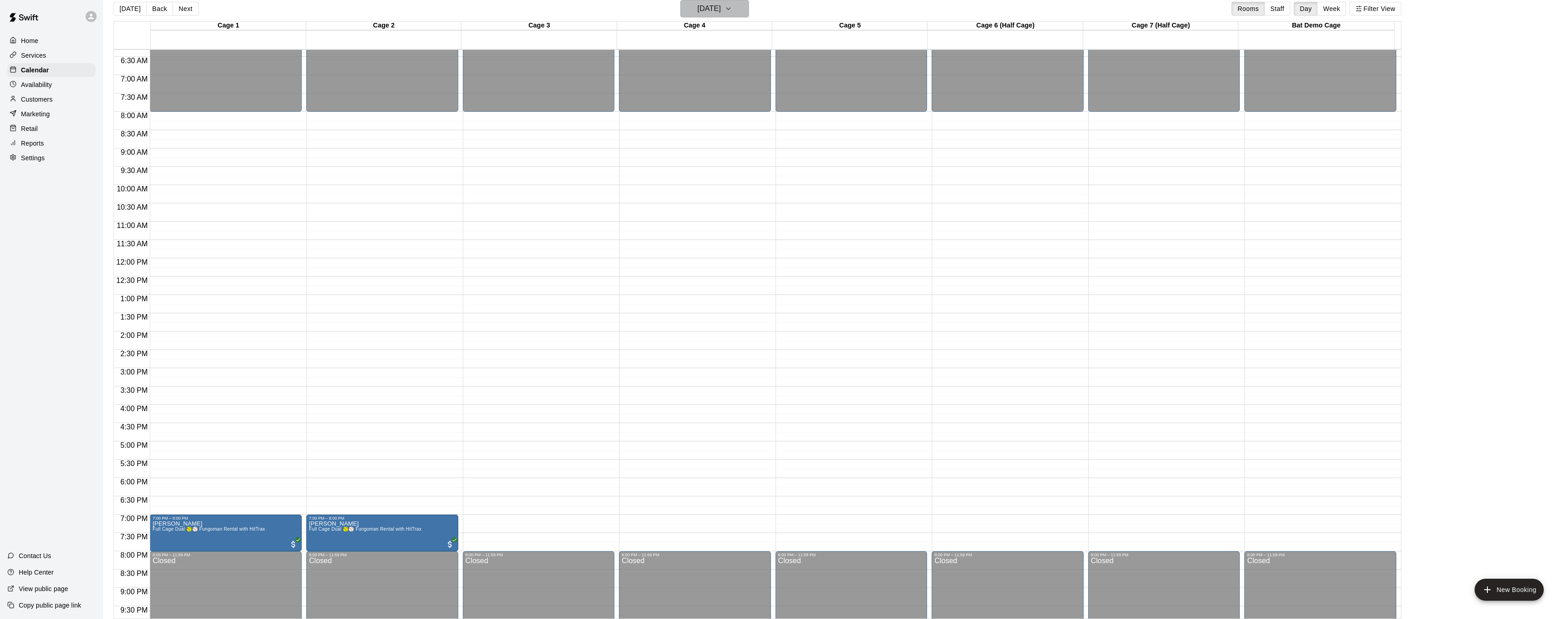
click at [732, 12] on icon "button" at bounding box center [728, 9] width 7 height 11
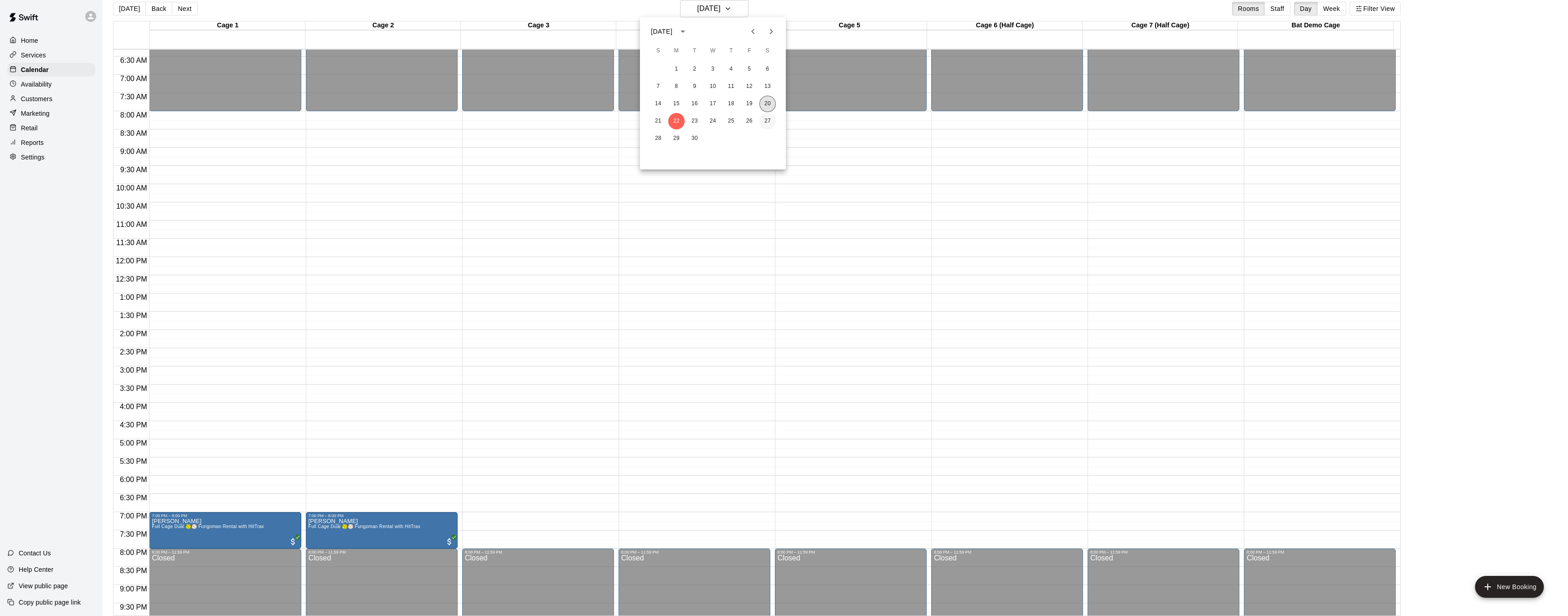
click at [769, 100] on button "20" at bounding box center [768, 103] width 16 height 16
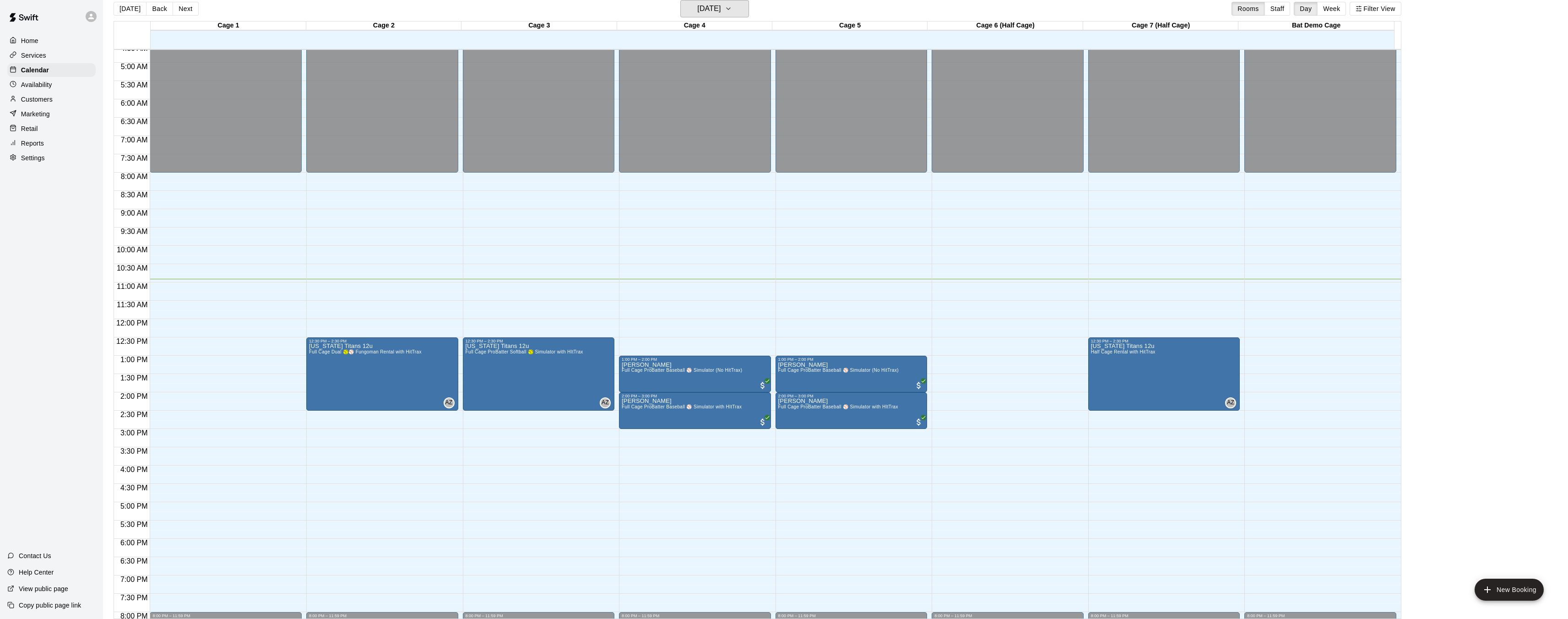
scroll to position [171, 0]
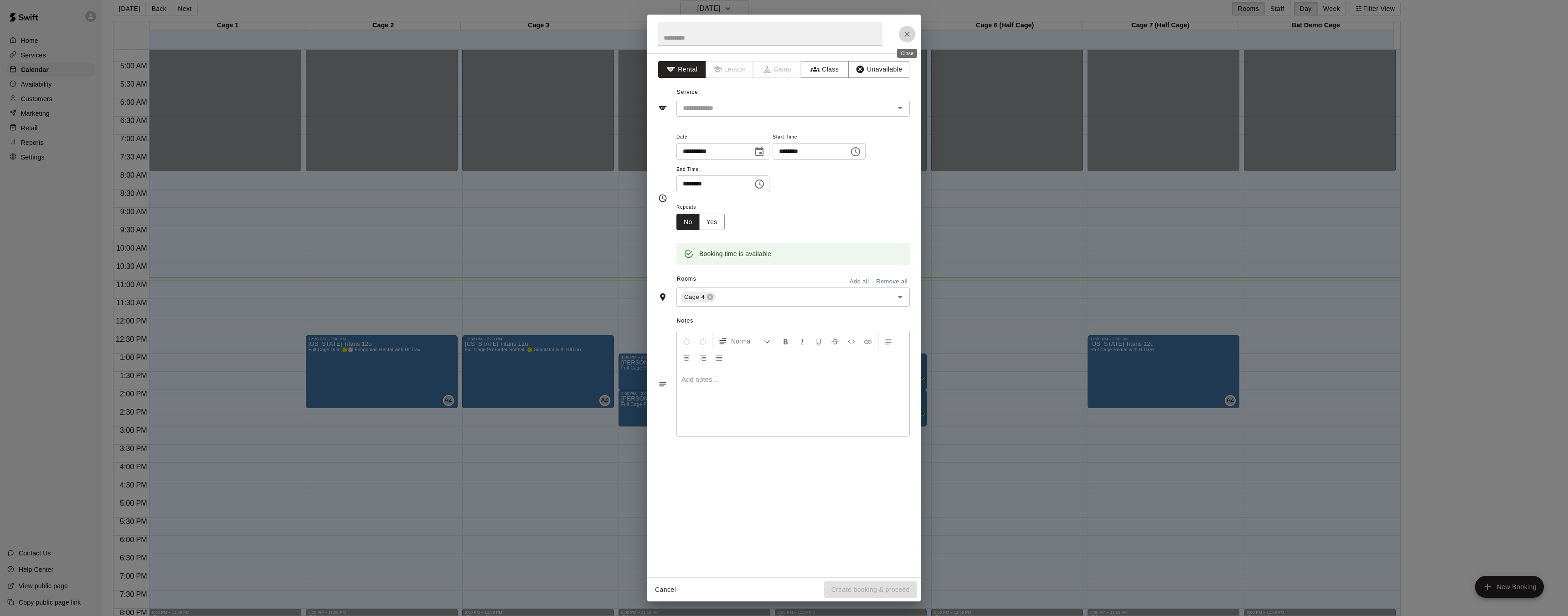
click at [906, 39] on button "Close" at bounding box center [907, 34] width 16 height 16
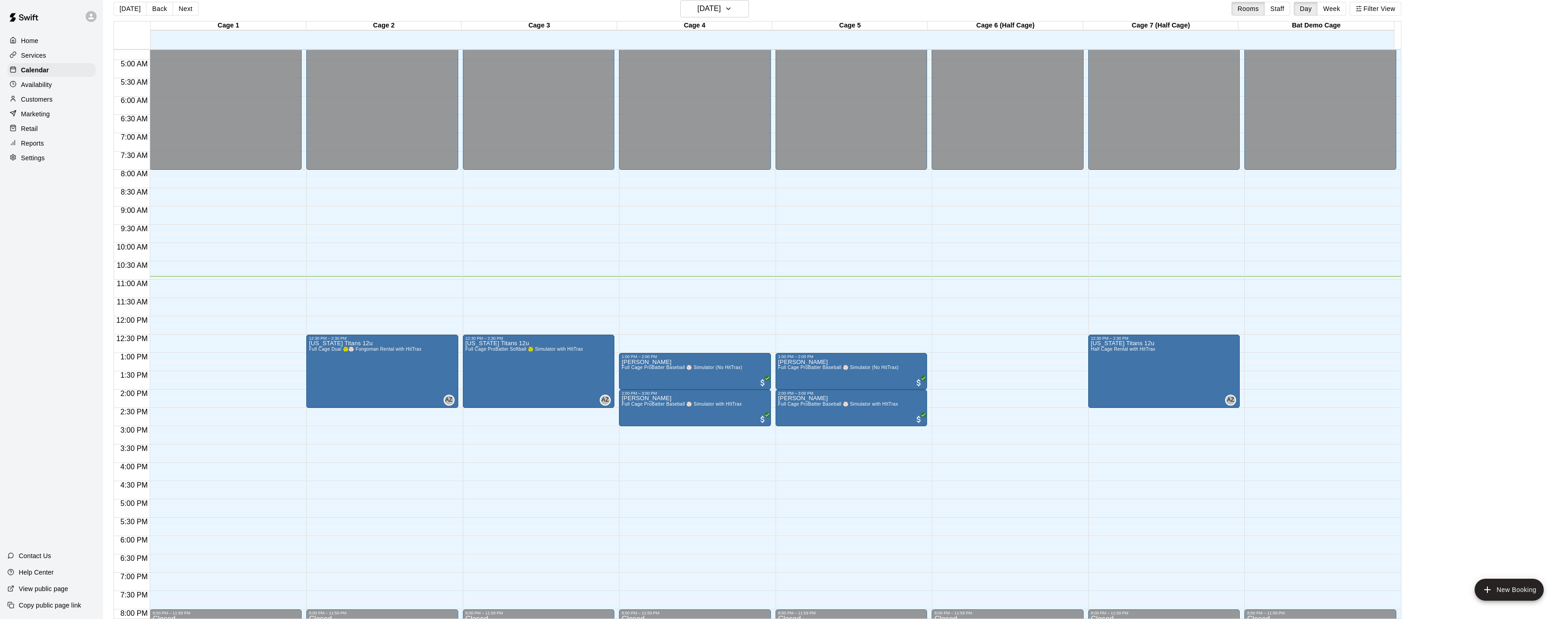
scroll to position [174, 0]
